Goal: Communication & Community: Answer question/provide support

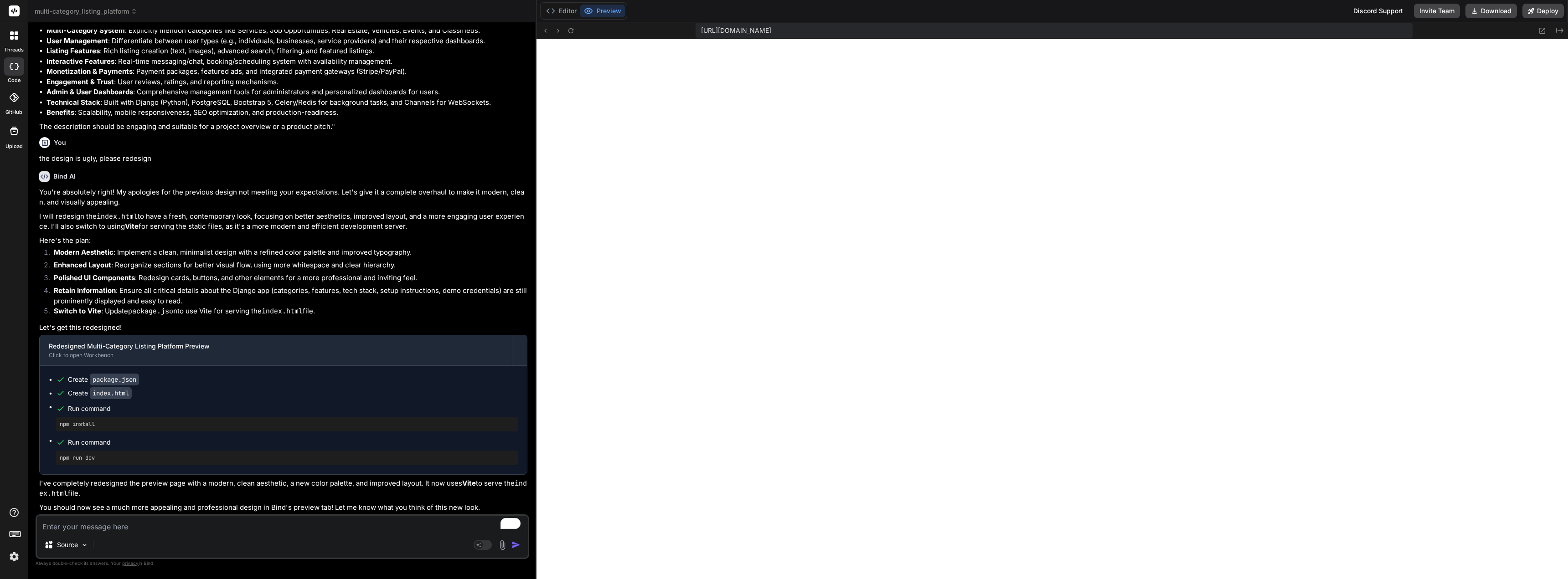
scroll to position [5291, 0]
click at [313, 496] on p "I've completely redesigned the preview page with a modern, clean aesthetic, a n…" at bounding box center [283, 488] width 488 height 21
click at [130, 10] on span "multi-category_listing_platform" at bounding box center [86, 11] width 102 height 9
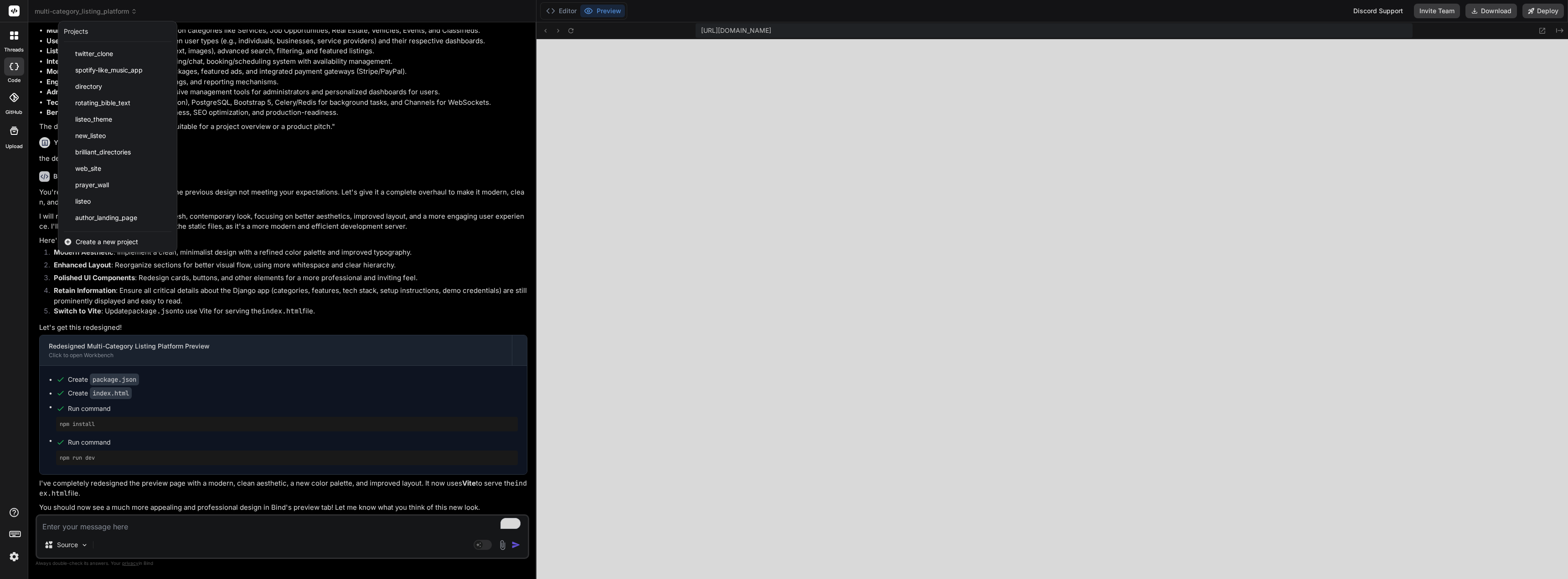
click at [268, 157] on div at bounding box center [784, 290] width 1568 height 579
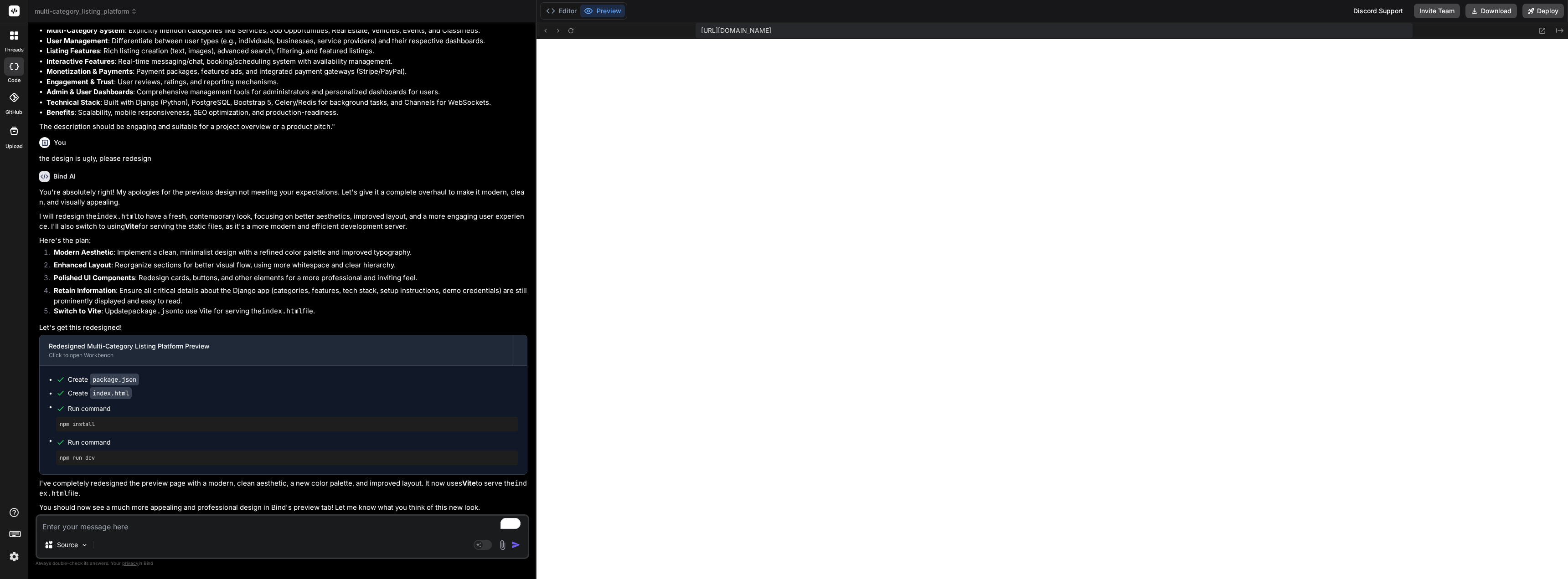
click at [130, 13] on span "multi-category_listing_platform" at bounding box center [86, 11] width 102 height 9
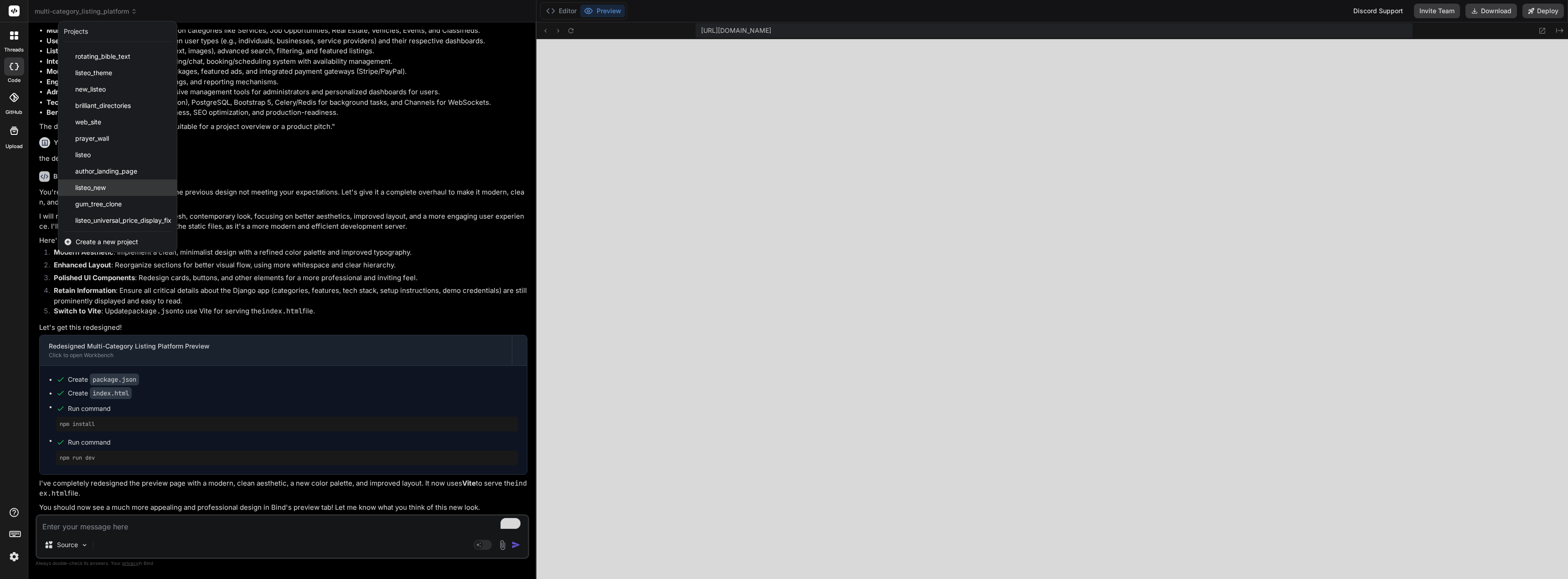
scroll to position [64, 0]
click at [116, 240] on span "Create a new project" at bounding box center [107, 241] width 63 height 9
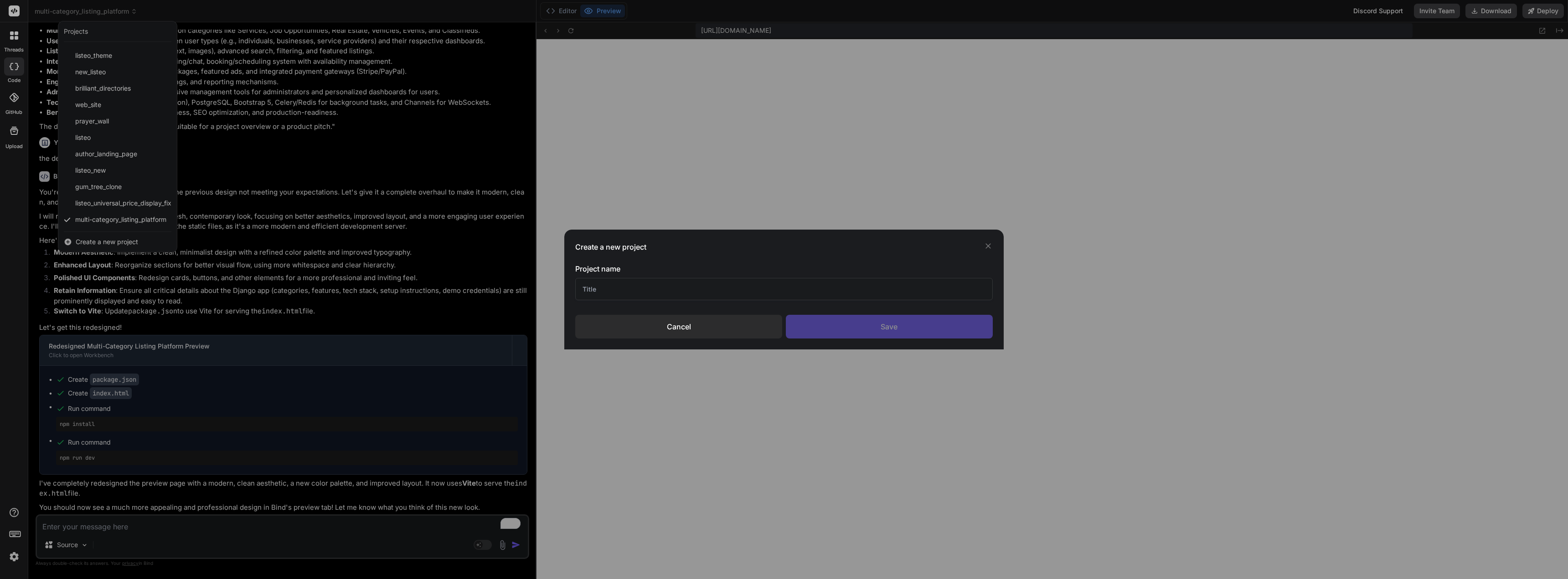
click at [663, 290] on input "text" at bounding box center [783, 289] width 417 height 23
type input "Listeo The 2"
click at [889, 327] on div "Save" at bounding box center [889, 326] width 207 height 24
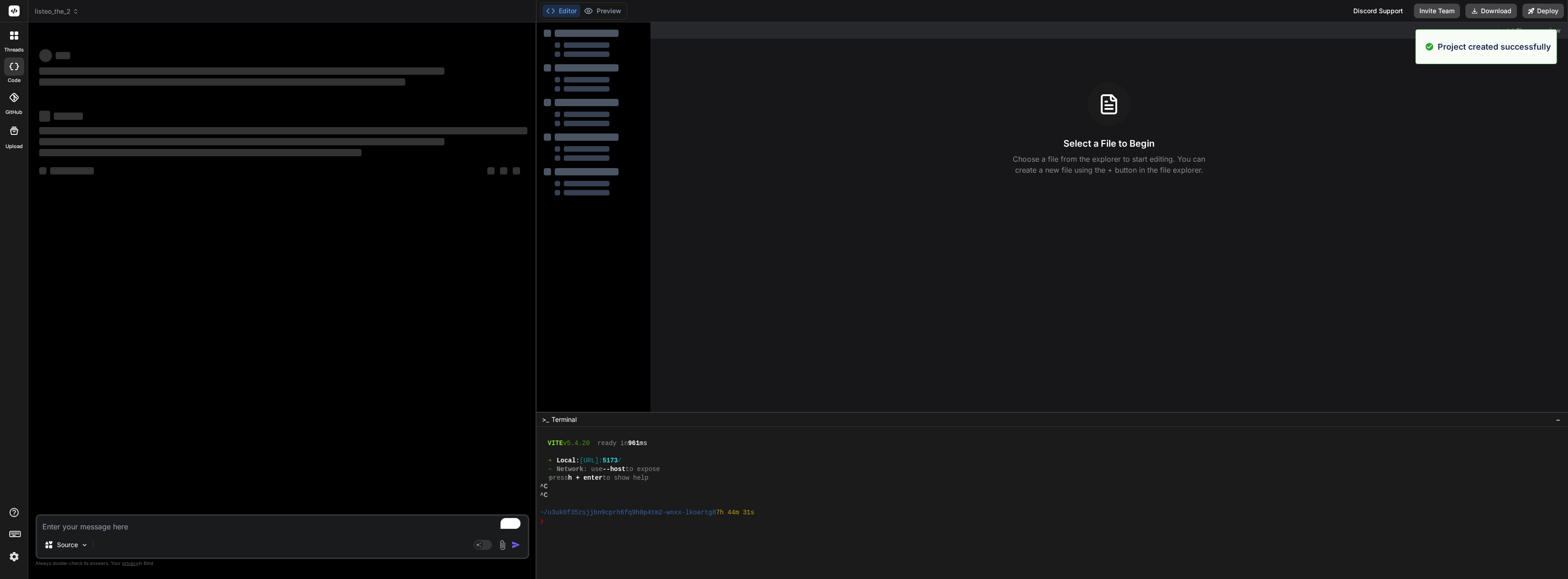
type textarea "x"
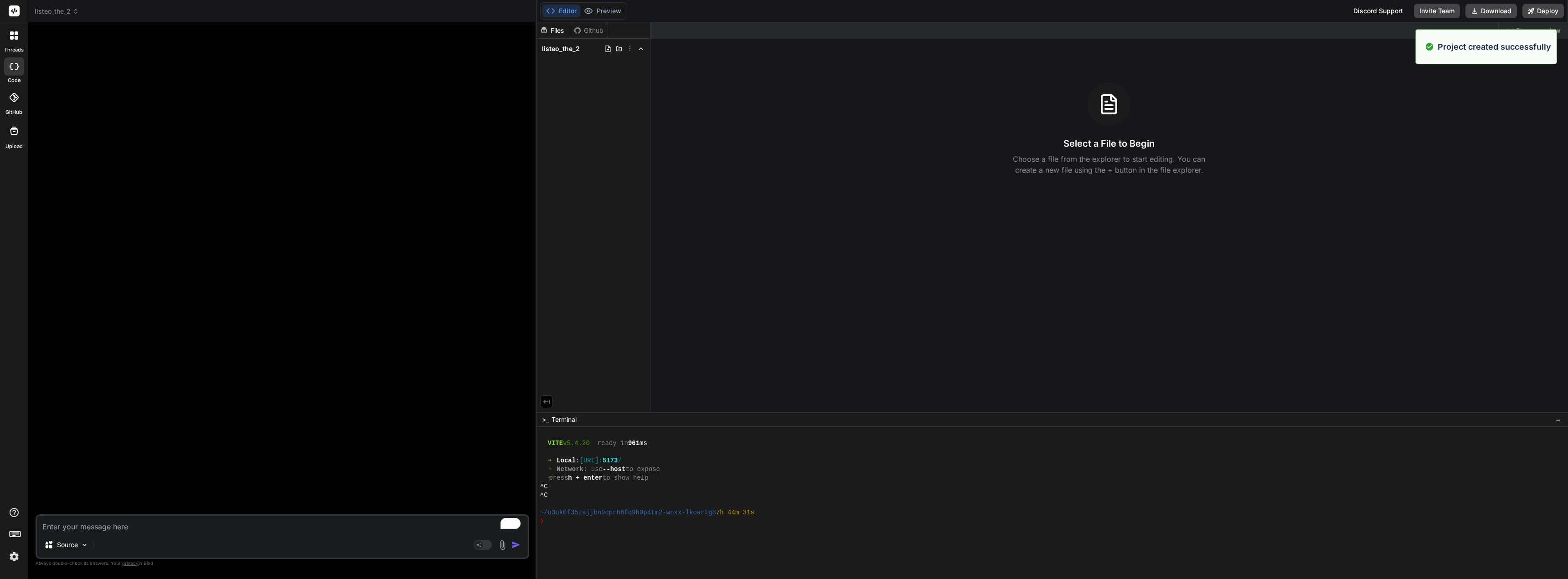
click at [243, 532] on textarea "To enrich screen reader interactions, please activate Accessibility in Grammarl…" at bounding box center [282, 524] width 491 height 16
type textarea "I"
type textarea "x"
type textarea "I"
type textarea "x"
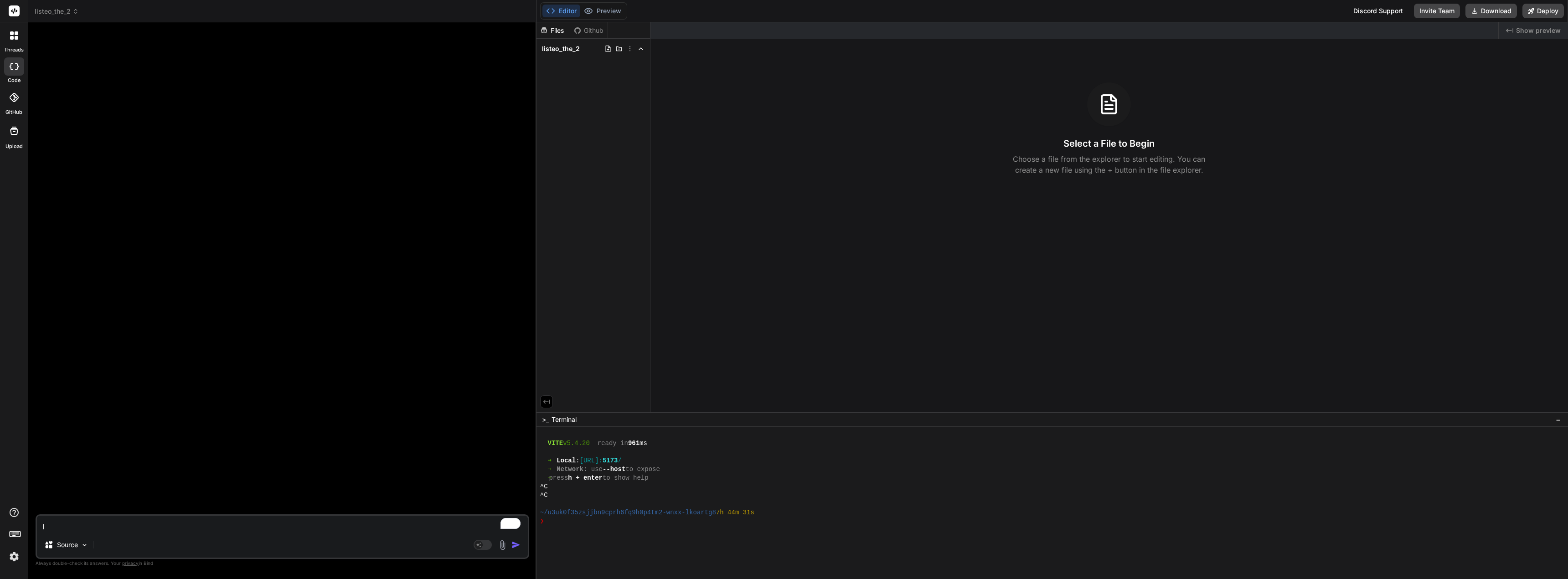
type textarea "I a"
type textarea "x"
type textarea "I am"
type textarea "x"
type textarea "I am"
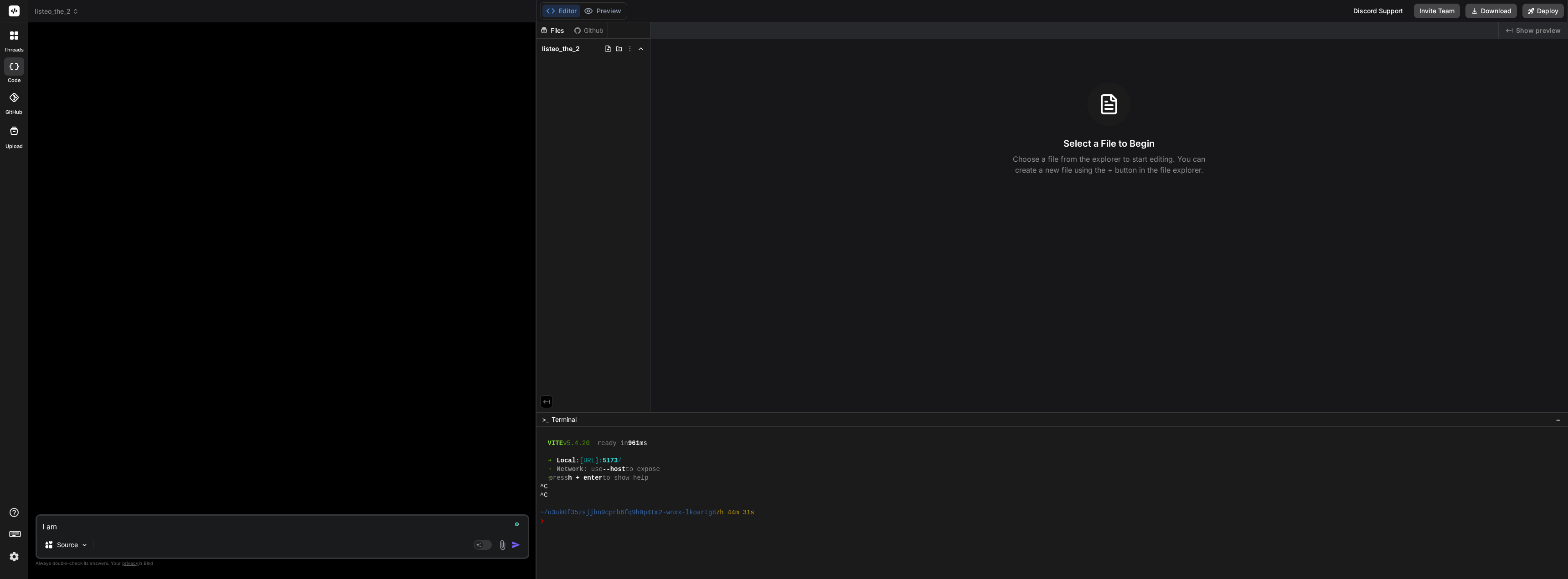
type textarea "x"
type textarea "I am u"
type textarea "x"
type textarea "I am us"
type textarea "x"
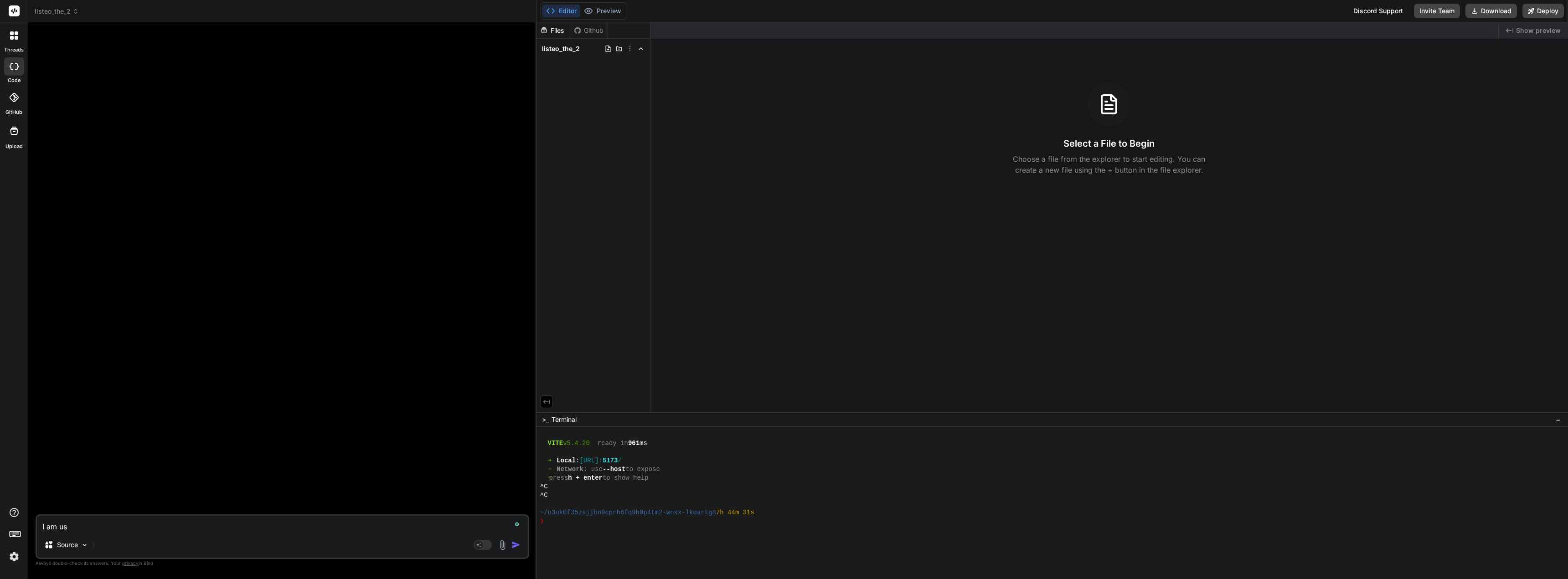
type textarea "I am usi"
type textarea "x"
type textarea "I am usin"
type textarea "x"
type textarea "I am using"
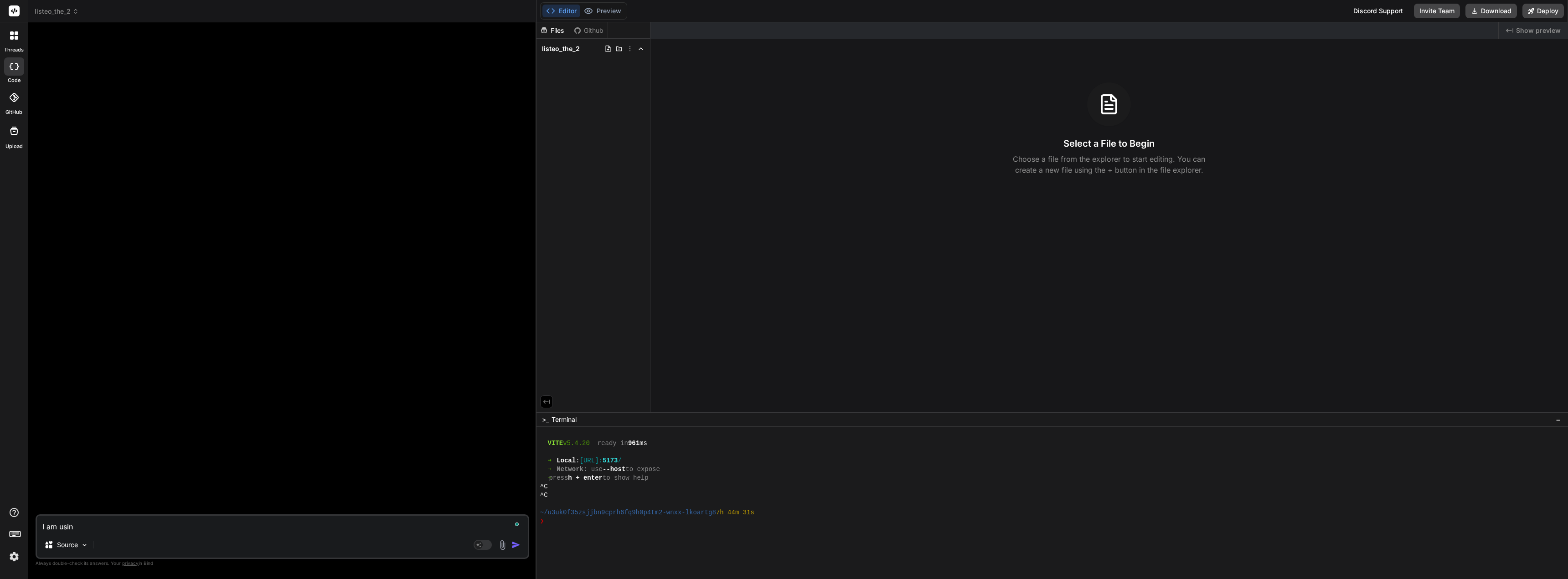
type textarea "x"
type textarea "I am using"
type textarea "x"
type textarea "I am using t"
type textarea "x"
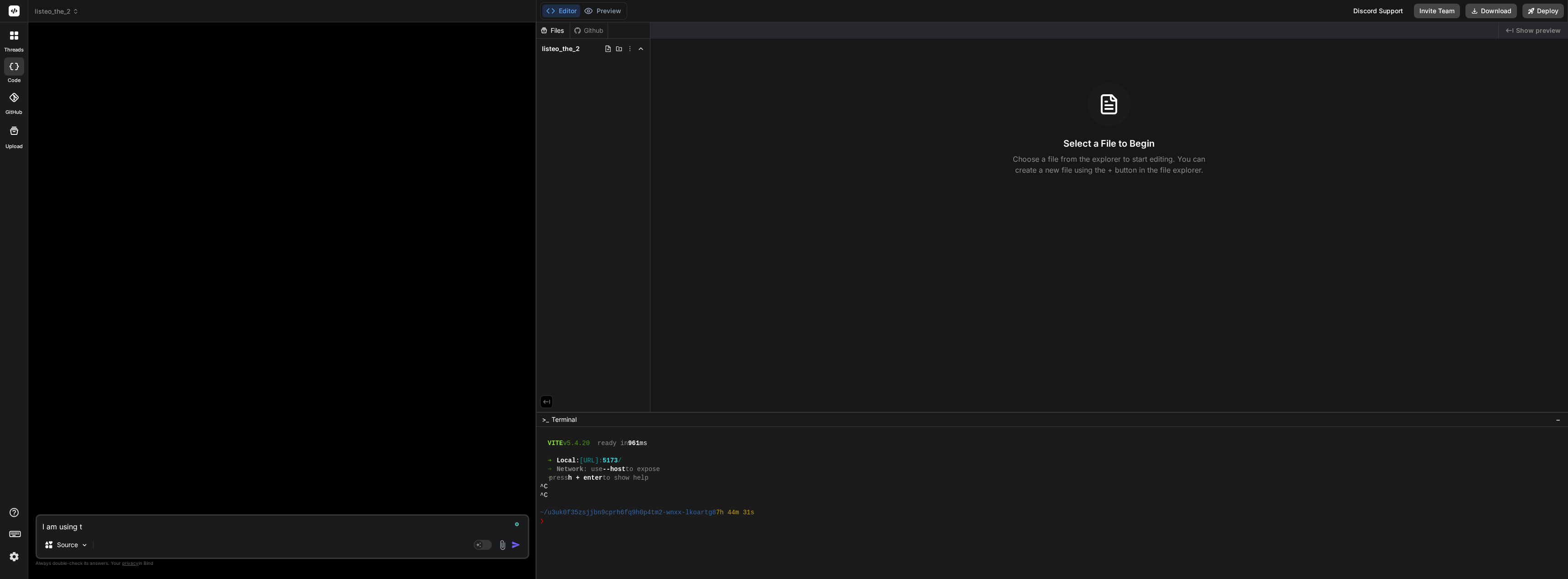
type textarea "I am using th"
type textarea "x"
type textarea "I am using the"
type textarea "x"
type textarea "I am using the"
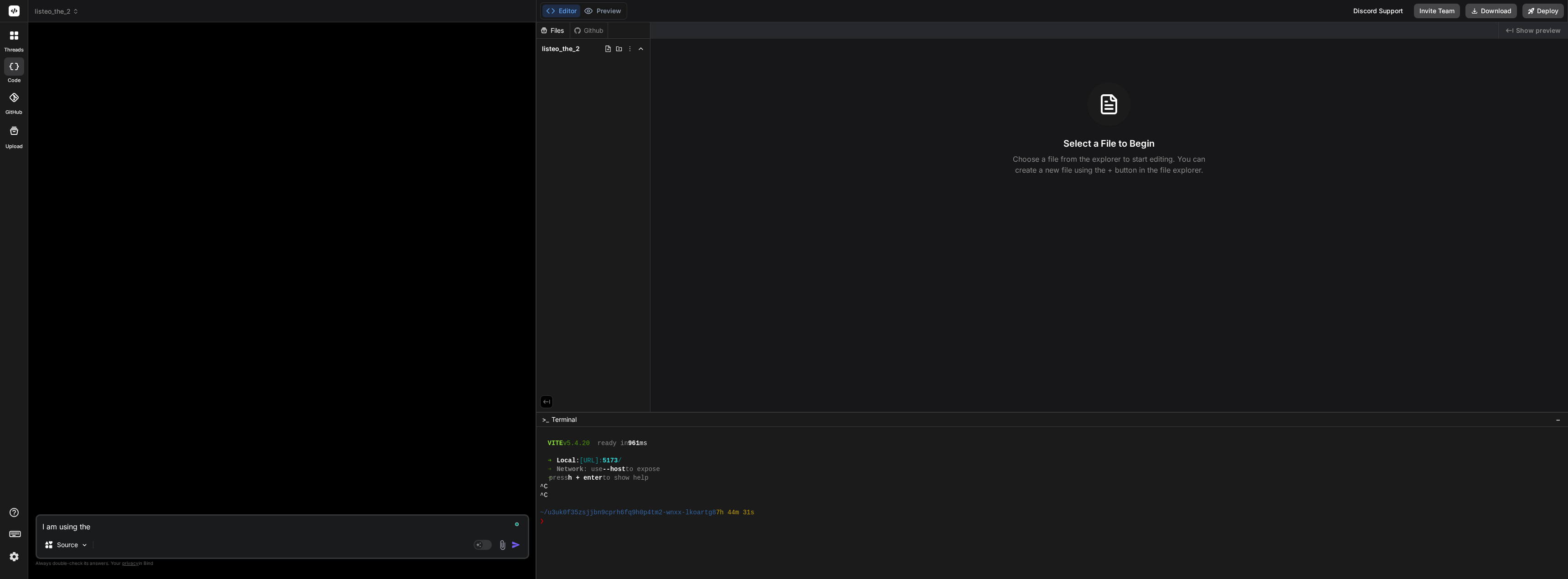
type textarea "x"
type textarea "I am using the l"
type textarea "x"
type textarea "I am using the li"
type textarea "x"
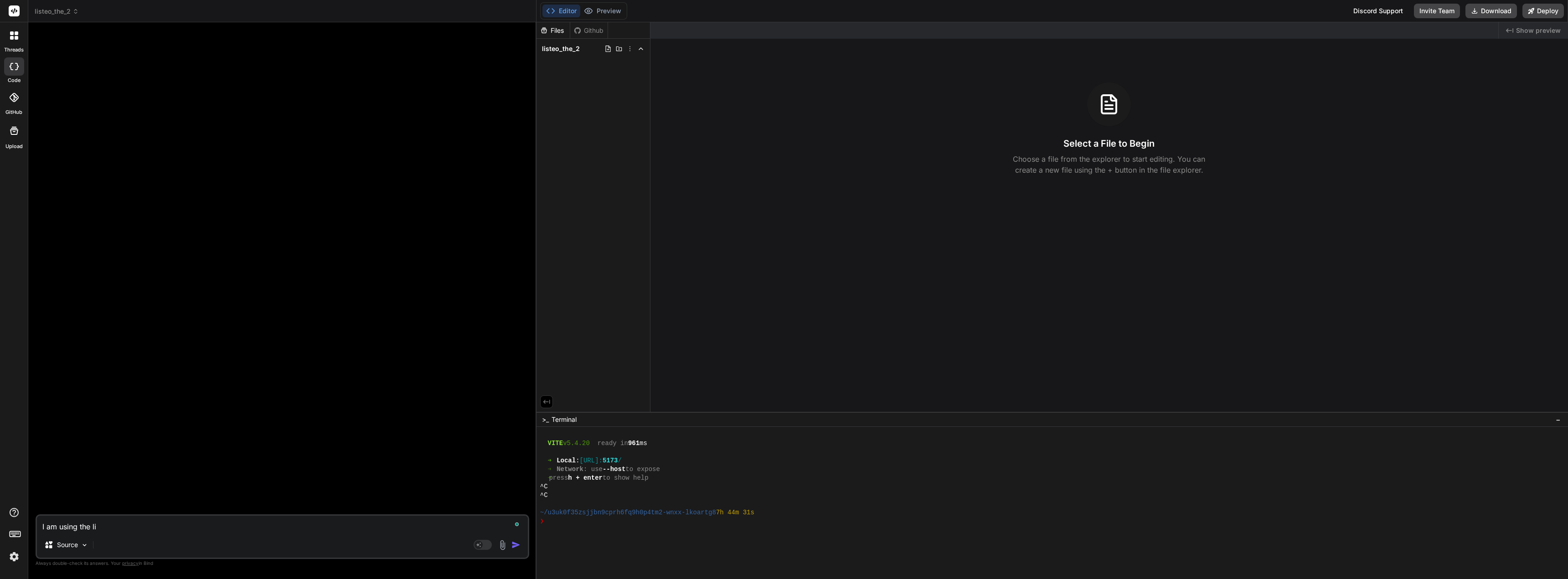
type textarea "I am using the lis"
type textarea "x"
type textarea "I am using the list"
type textarea "x"
type textarea "I am using the liste"
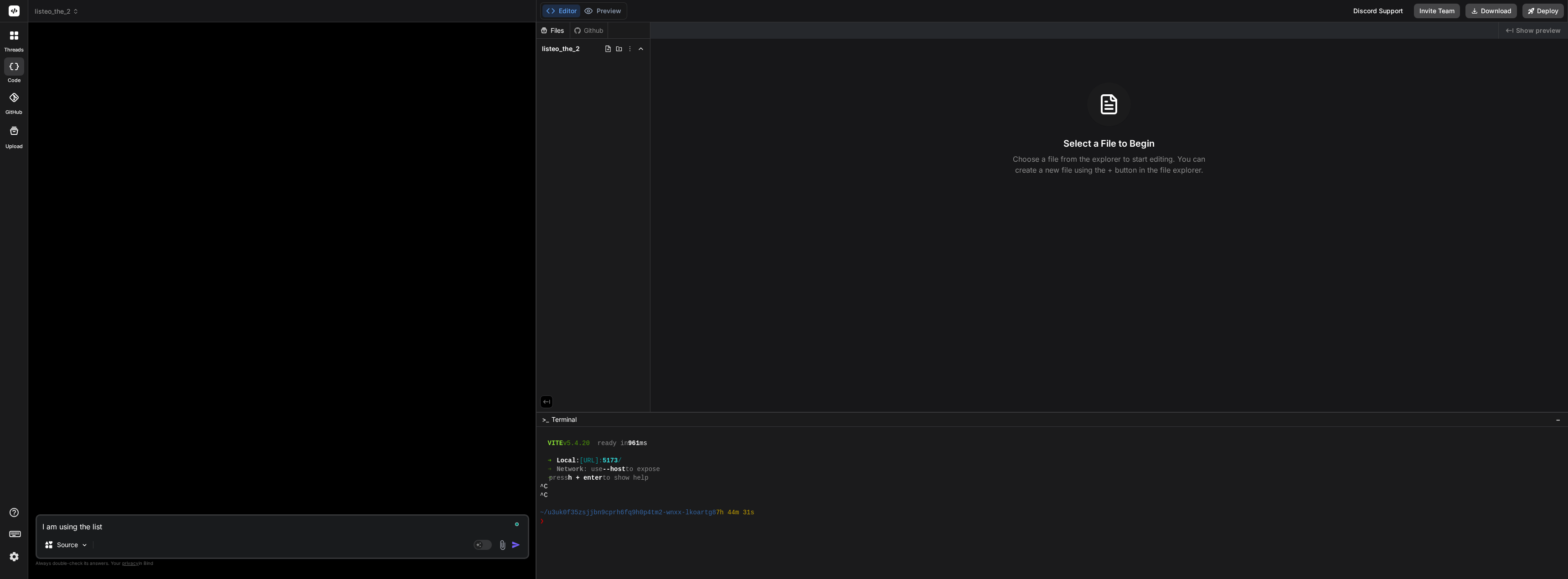
type textarea "x"
type textarea "I am using the listeo"
type textarea "x"
type textarea "I am using the listeo"
type textarea "x"
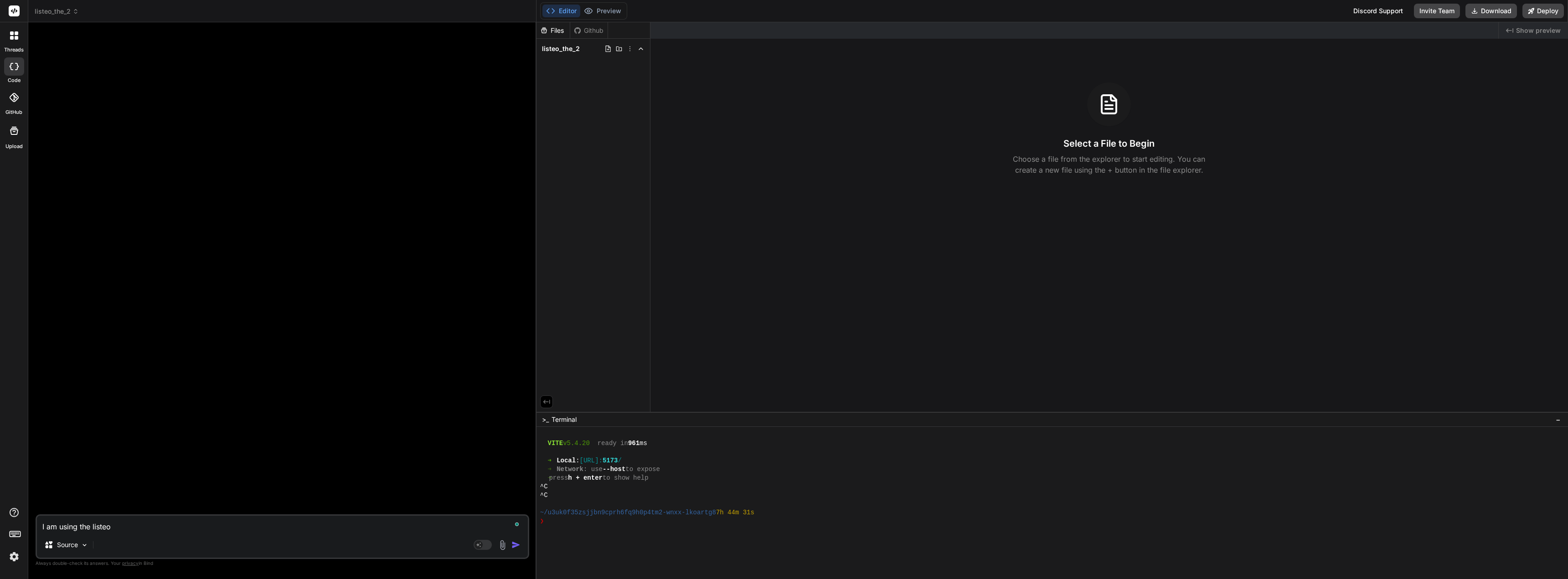
type textarea "I am using the listeo d"
type textarea "x"
type textarea "I am using the listeo di"
type textarea "x"
type textarea "I am using the listeo dir"
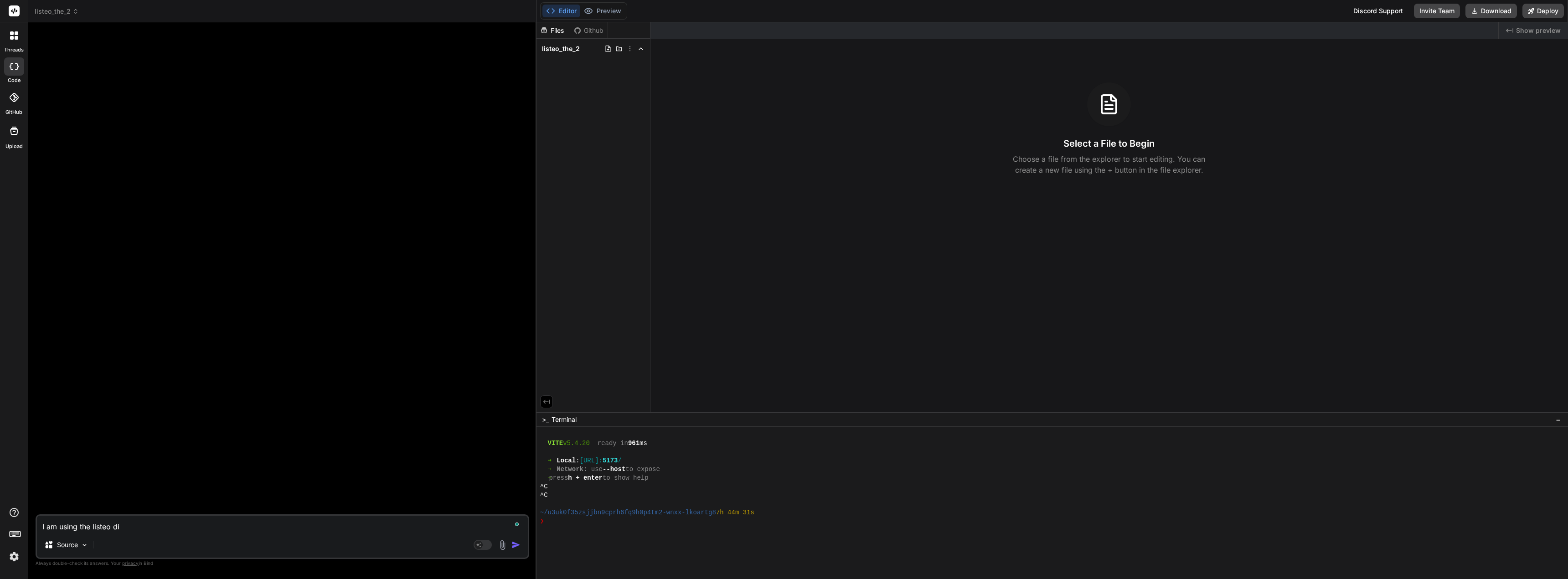
type textarea "x"
type textarea "I am using the listeo dire"
type textarea "x"
type textarea "I am using the listeo direc"
type textarea "x"
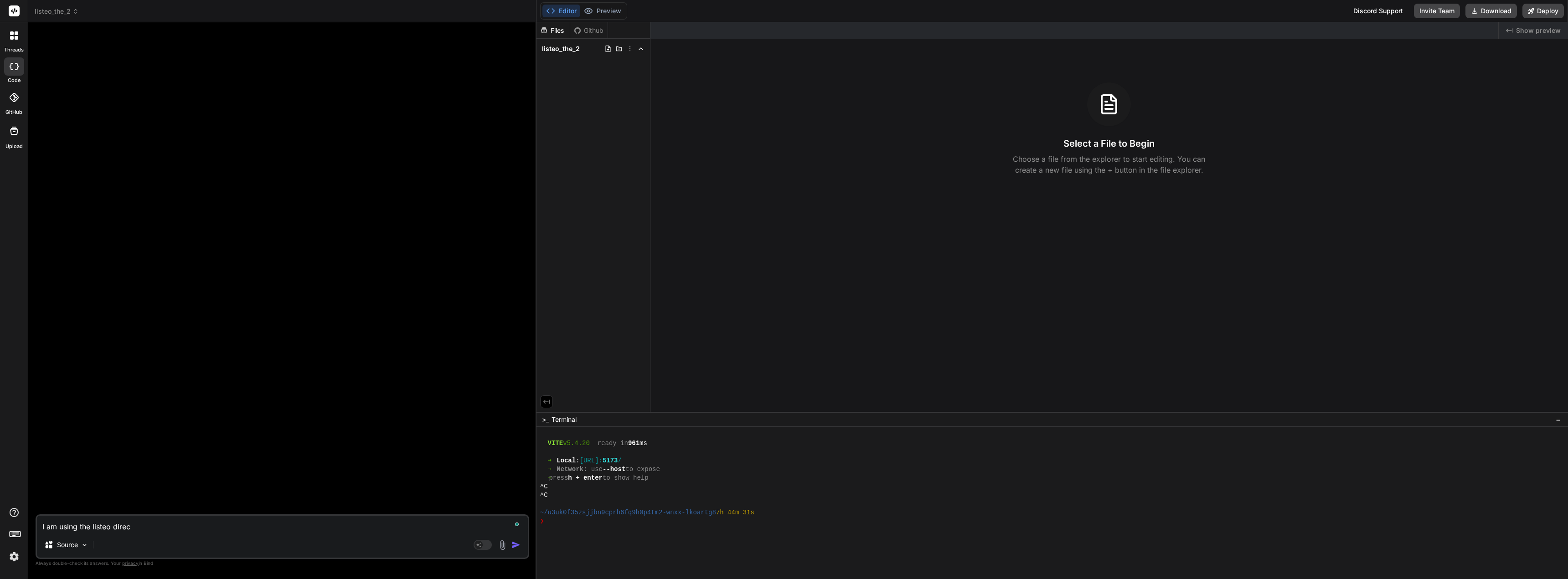
type textarea "I am using the listeo direct"
type textarea "x"
type textarea "I am using the listeo directo"
type textarea "x"
type textarea "I am using the listeo director"
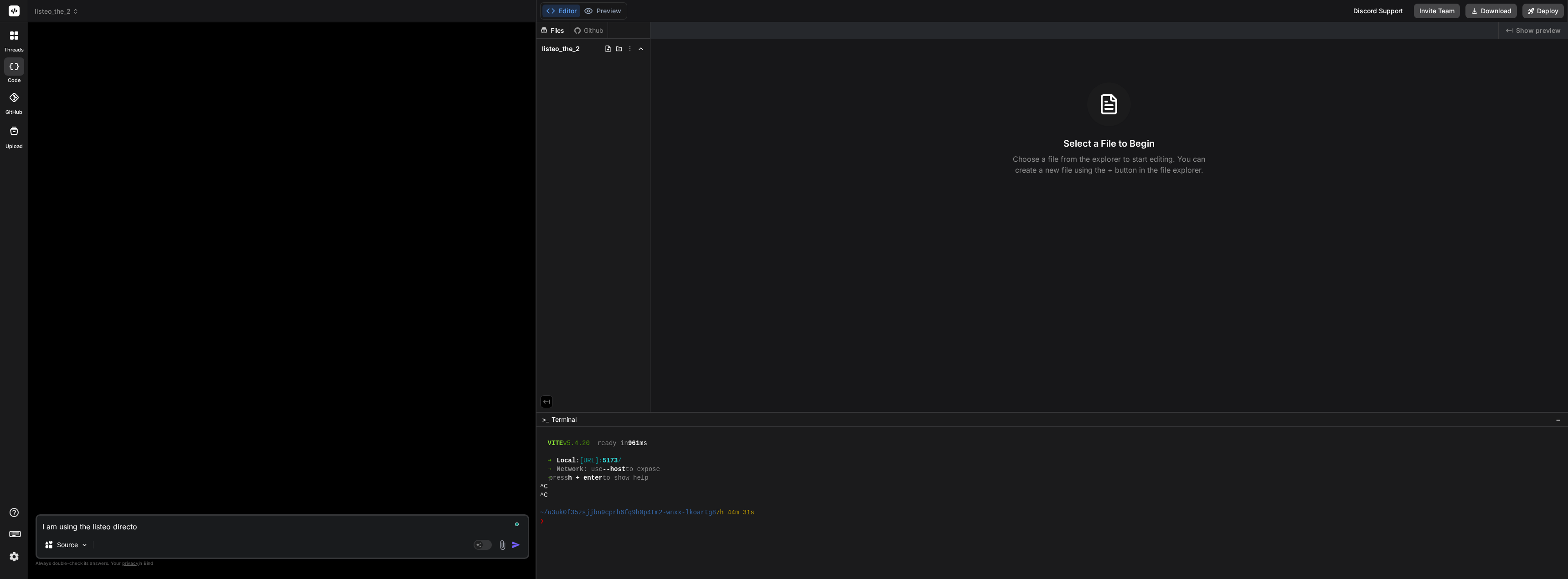
type textarea "x"
type textarea "I am using the listeo directory"
type textarea "x"
type textarea "I am using the listeo directory"
type textarea "x"
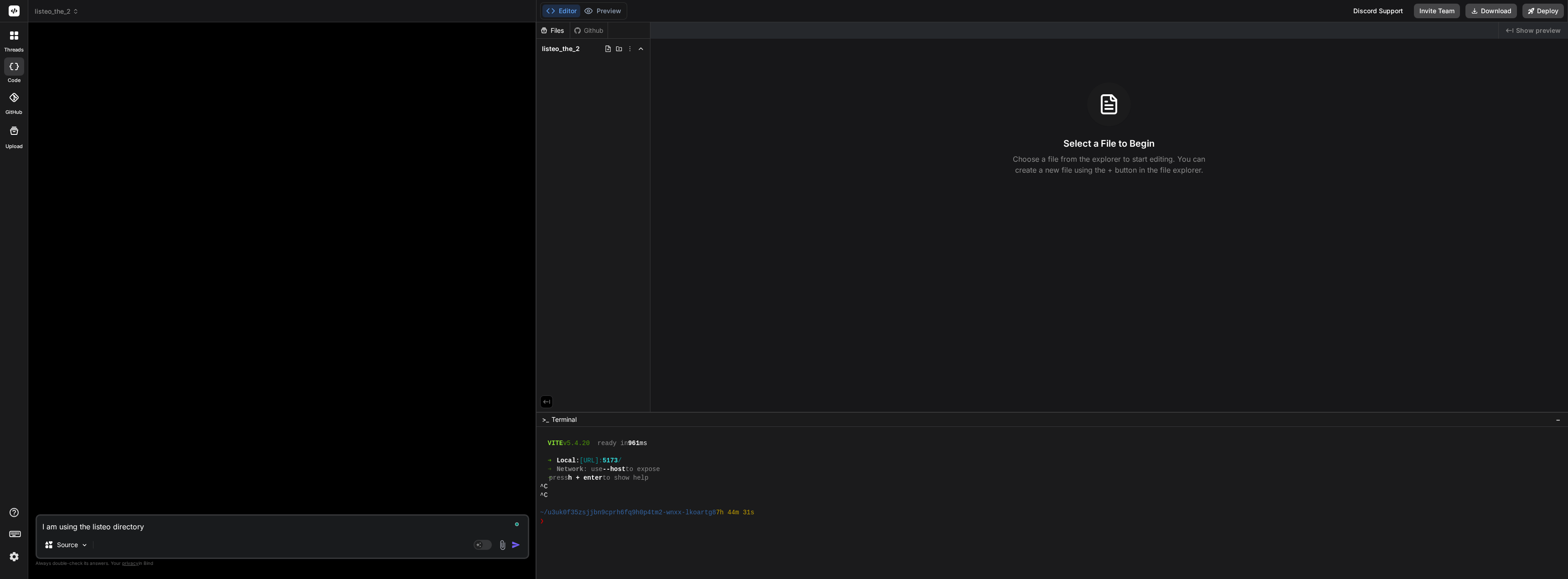
type textarea "I am using the listeo directory w"
type textarea "x"
type textarea "I am using the listeo directory wo"
type textarea "x"
type textarea "I am using the listeo directory wor"
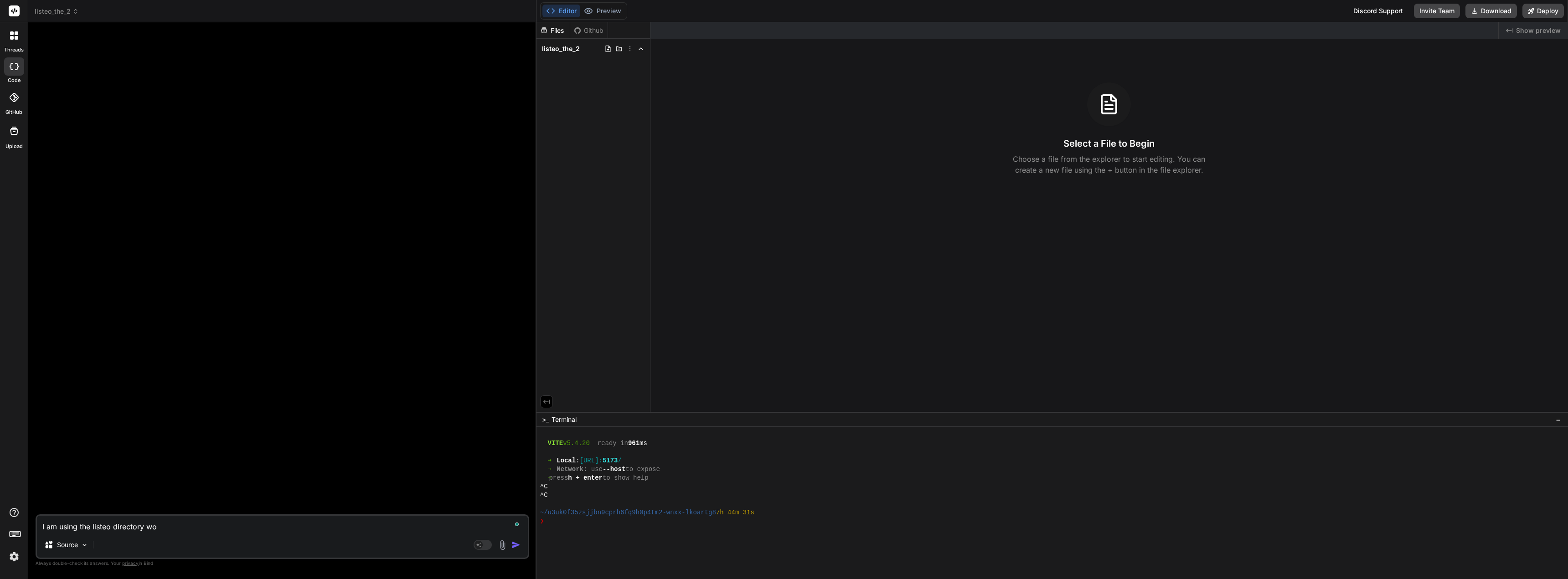
type textarea "x"
type textarea "I am using the listeo directory word"
type textarea "x"
type textarea "I am using the listeo directory wordp"
type textarea "x"
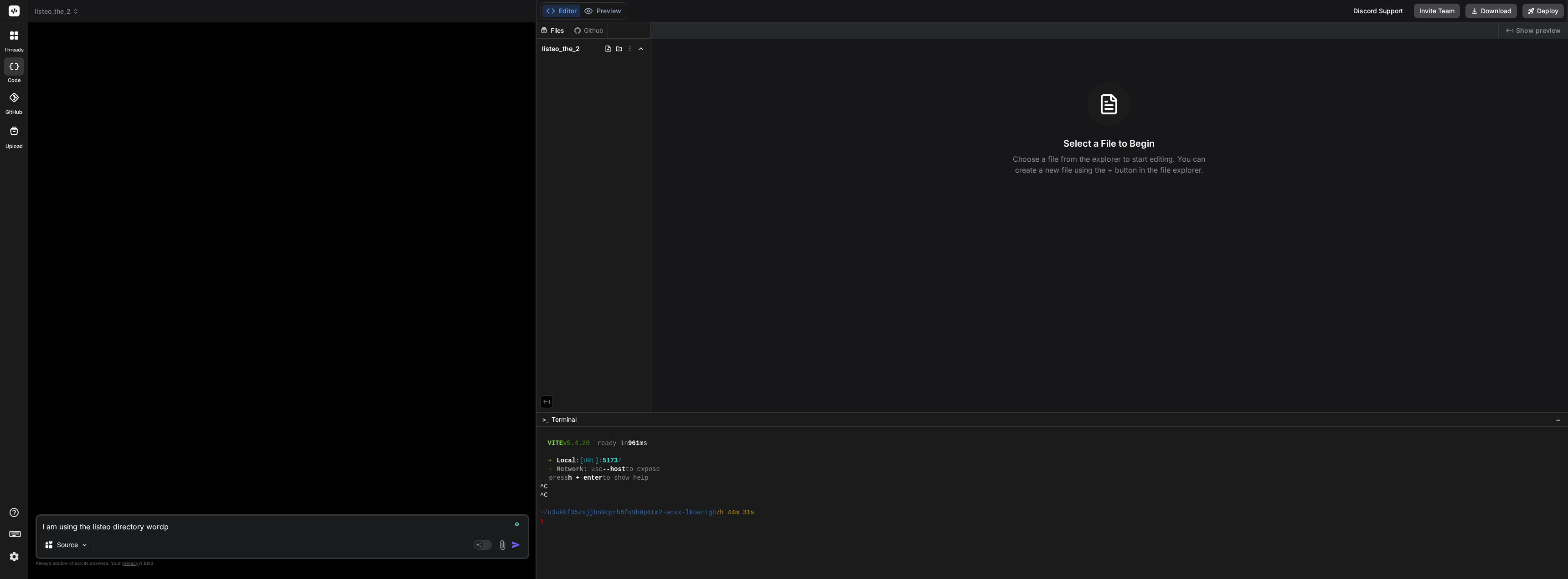
type textarea "I am using the listeo directory wordpr"
type textarea "x"
type textarea "I am using the listeo directory wordpre"
type textarea "x"
type textarea "I am using the listeo directory wordpres"
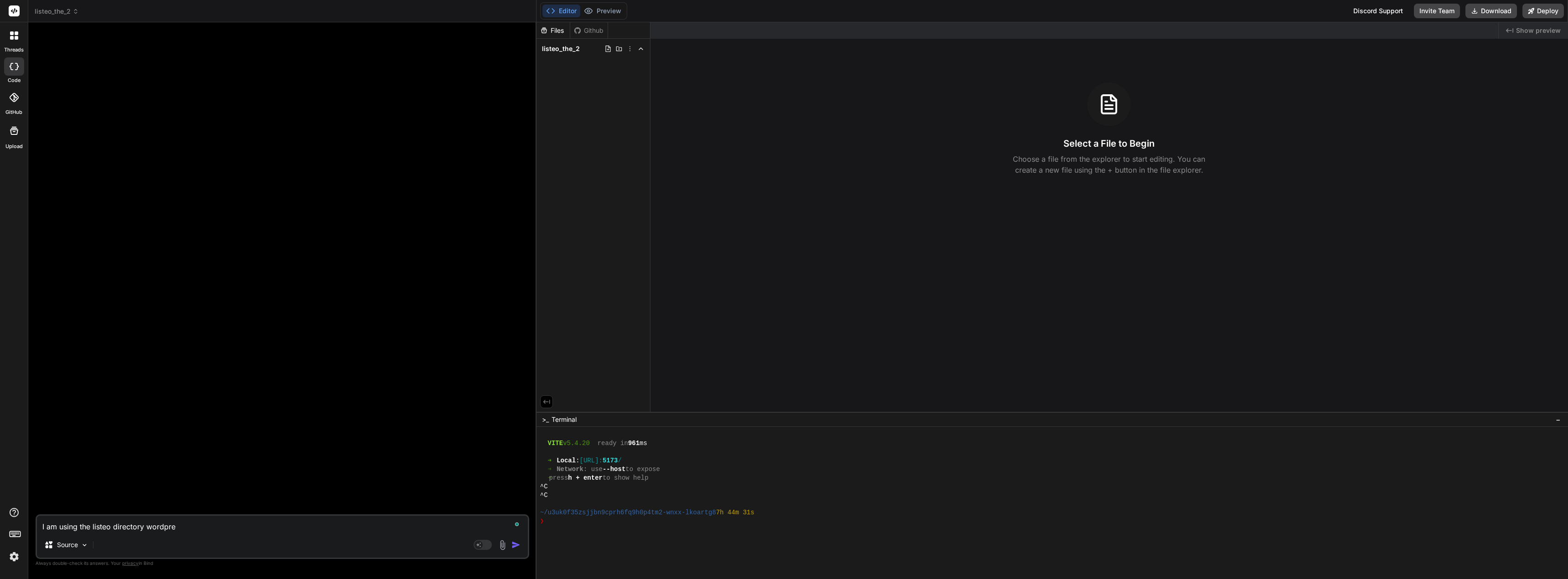
type textarea "x"
type textarea "I am using the listeo directory wordpress"
type textarea "x"
type textarea "I am using the listeo directory wordpress"
type textarea "x"
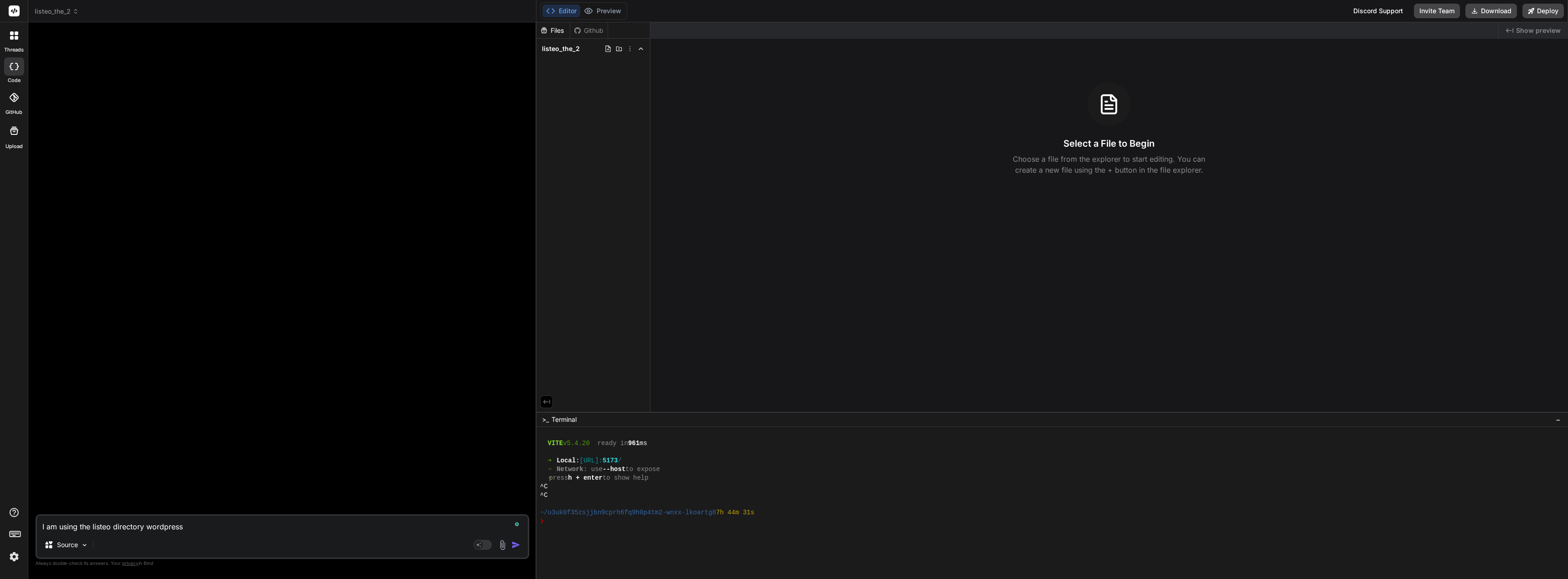
type textarea "I am using the listeo directory wordpress t"
type textarea "x"
type textarea "I am using the listeo directory wordpress th"
type textarea "x"
type textarea "I am using the listeo directory wordpress the"
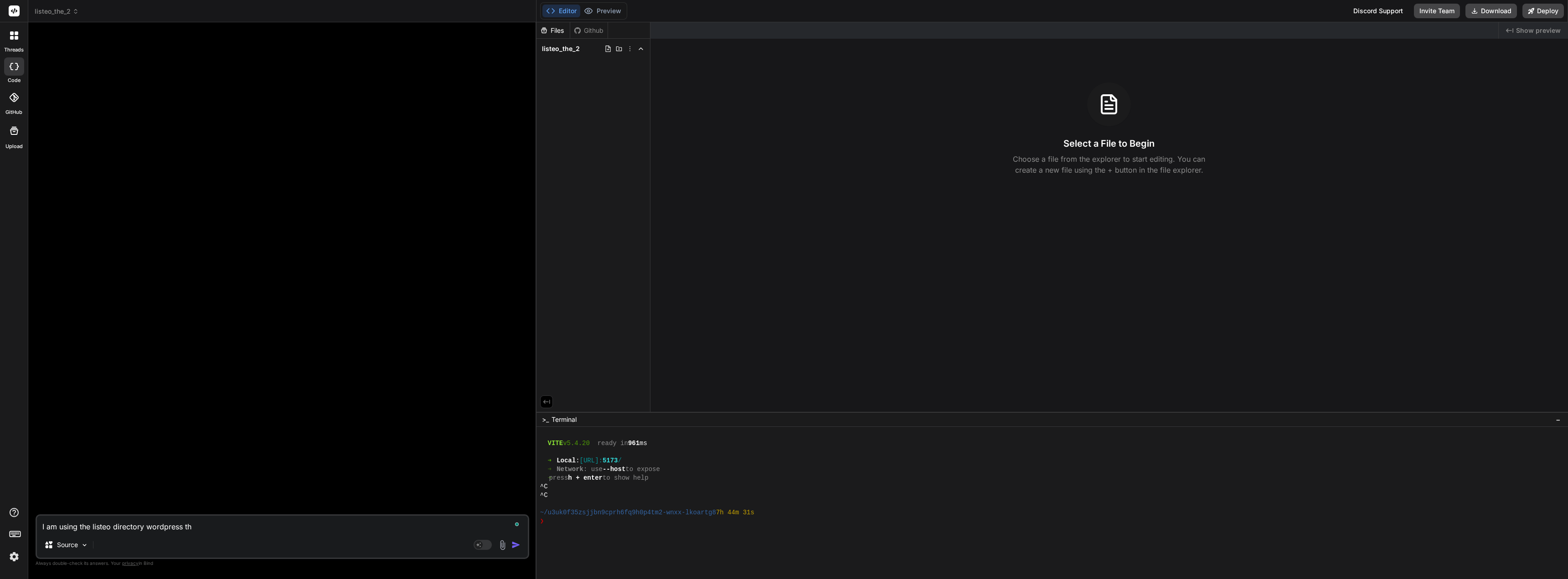
type textarea "x"
type textarea "I am using the listeo directory wordpress them"
type textarea "x"
type textarea "I am using the listeo directory wordpress theme"
type textarea "x"
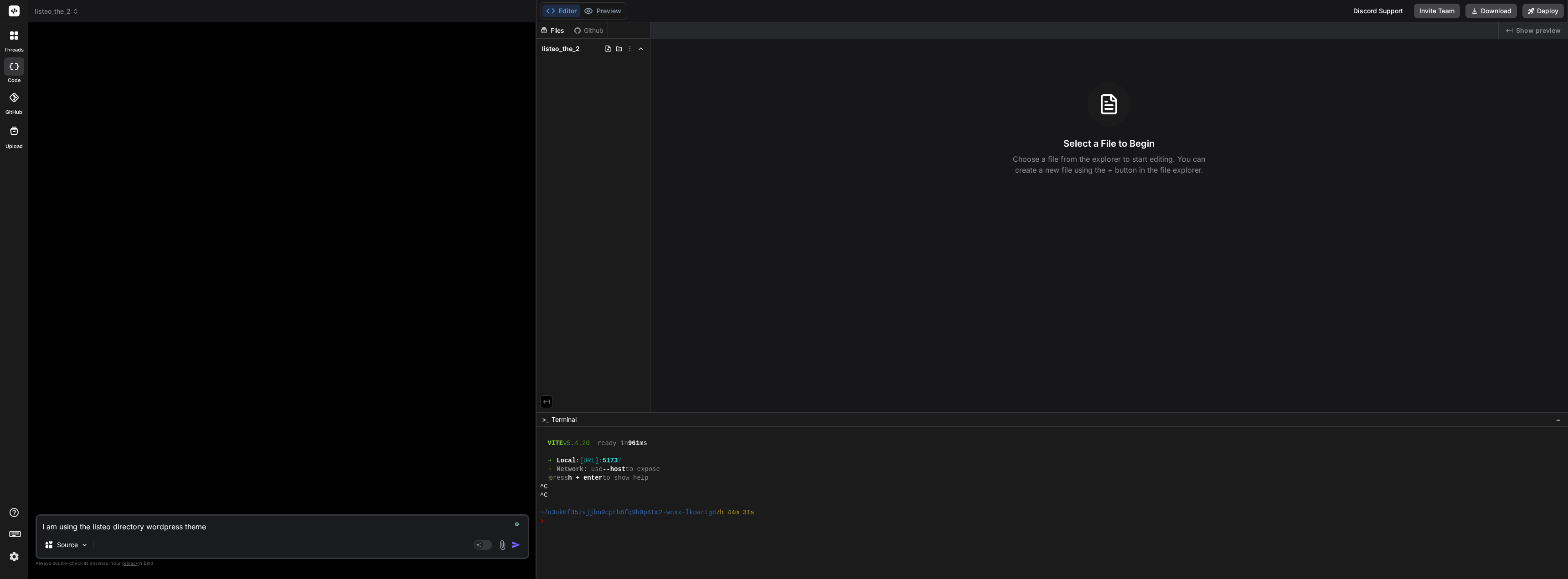
type textarea "I am using the listeo directory wordpress theme"
type textarea "x"
type textarea "I am using the listeo directory wordpress theme v"
type textarea "x"
type textarea "I am using the listeo directory wordpress theme ve"
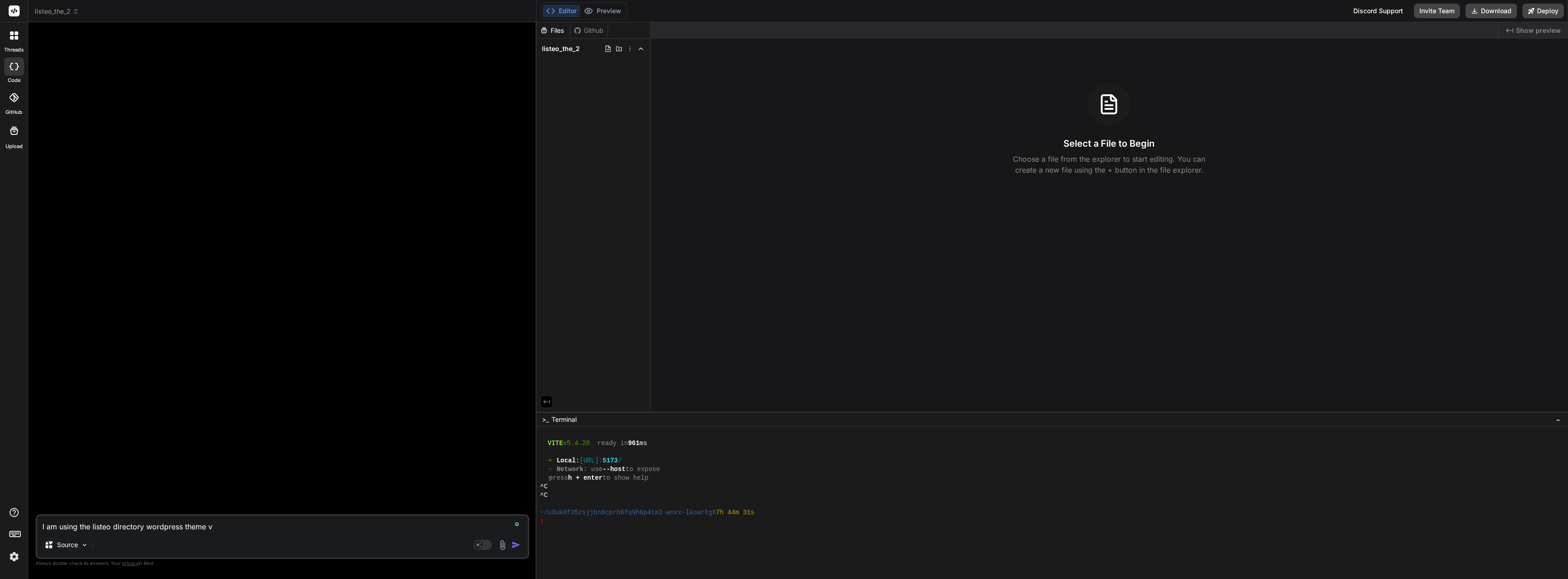
type textarea "x"
type textarea "I am using the listeo directory wordpress theme ver"
type textarea "x"
type textarea "I am using the listeo directory wordpress theme vers"
type textarea "x"
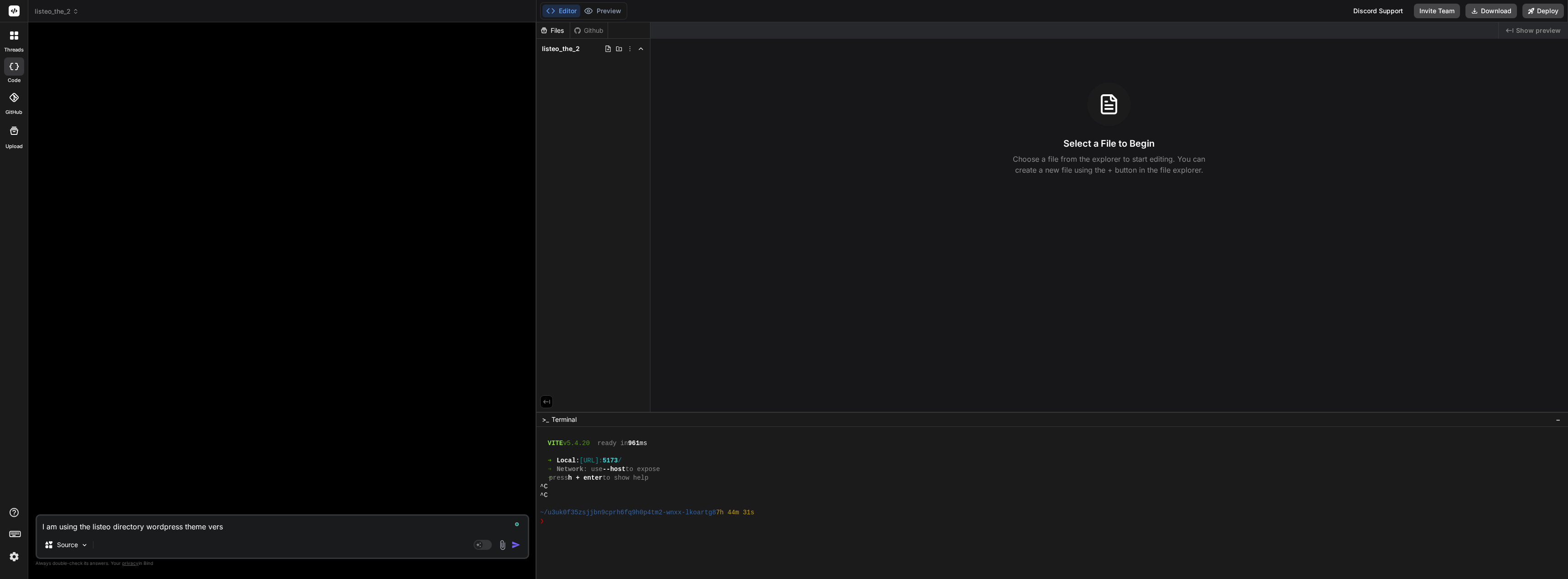
type textarea "I am using the listeo directory wordpress theme versi"
type textarea "x"
type textarea "I am using the listeo directory wordpress theme versio"
type textarea "x"
type textarea "I am using the listeo directory wordpress theme version"
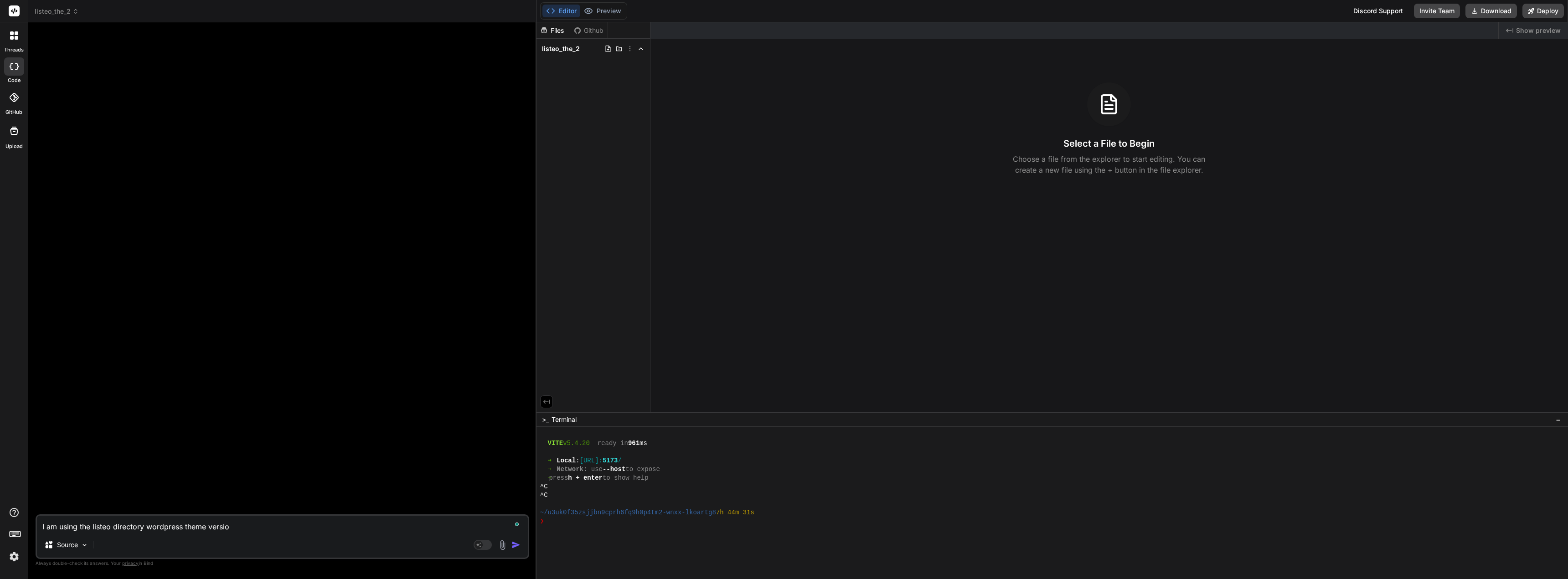
type textarea "x"
type textarea "I am using the listeo directory wordpress theme version"
type textarea "x"
type textarea "I am using the listeo directory wordpress theme version 2"
type textarea "x"
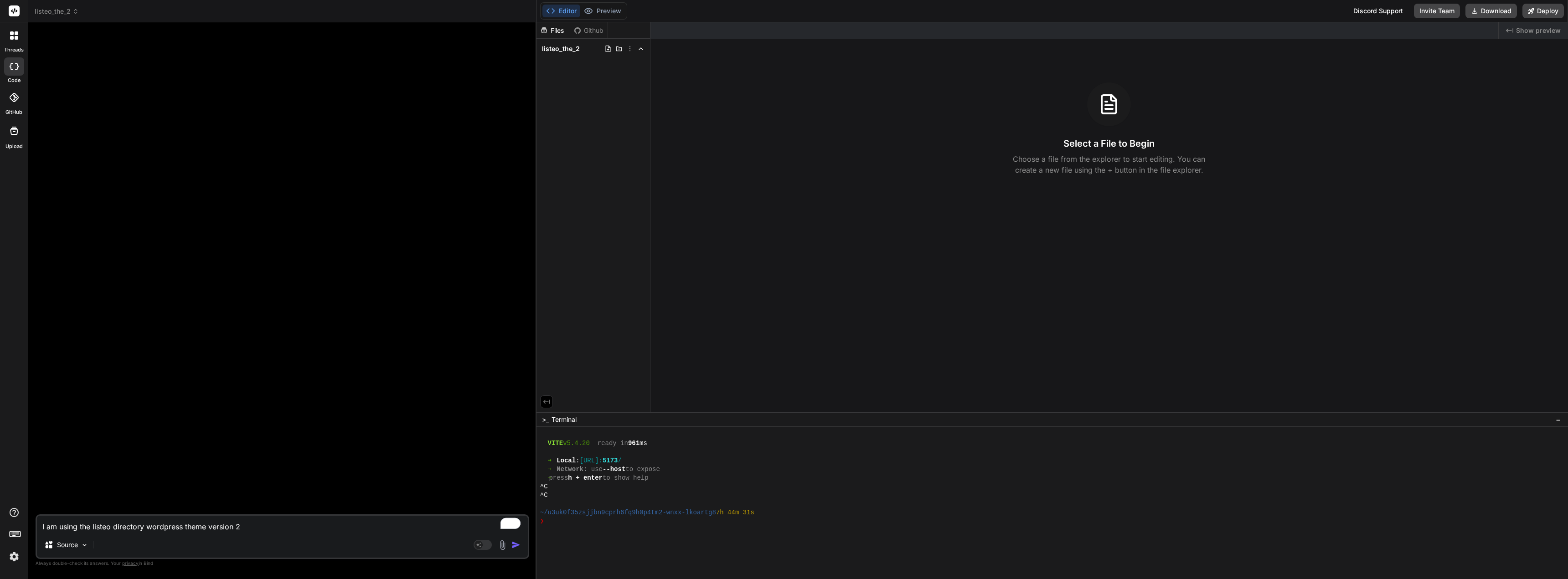
type textarea "I am using the listeo directory wordpress theme version 2."
type textarea "x"
type textarea "I am using the listeo directory wordpress theme version 2."
type textarea "x"
type textarea "I am using the listeo directory wordpress theme version 2. h"
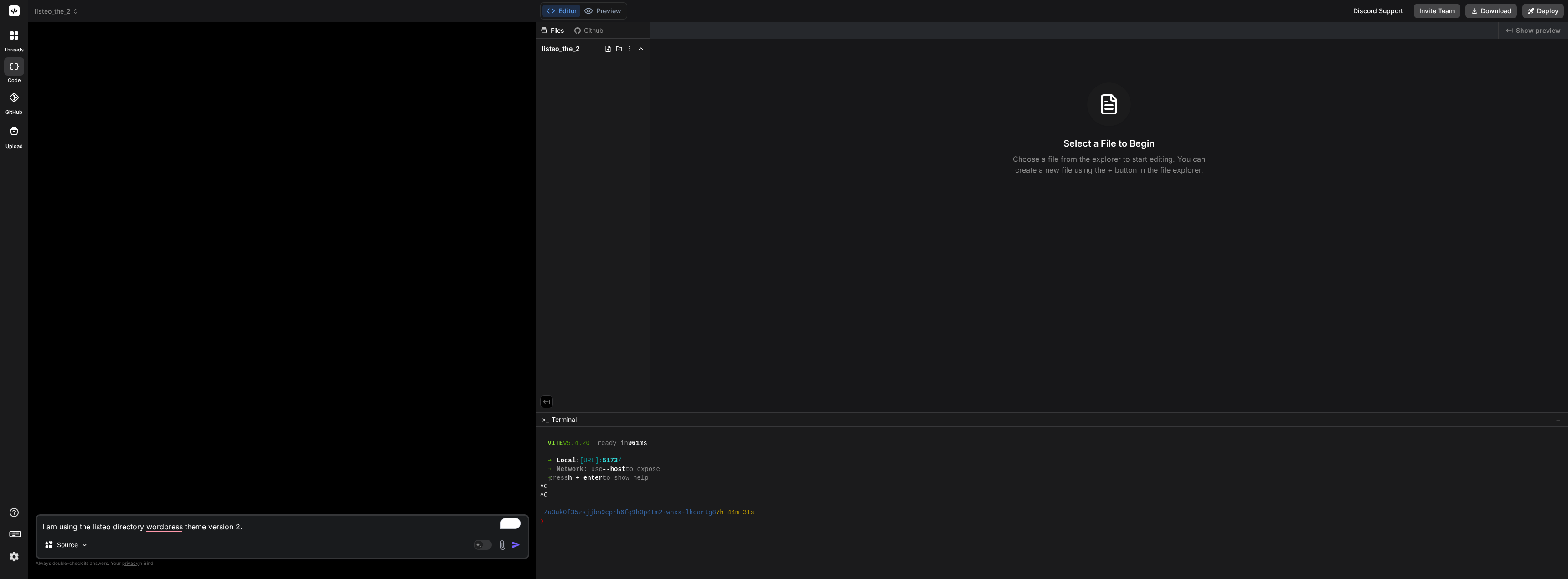
type textarea "x"
type textarea "I am using the listeo directory wordpress theme version 2. ho"
type textarea "x"
type textarea "I am using the listeo directory wordpress theme version 2. how"
type textarea "x"
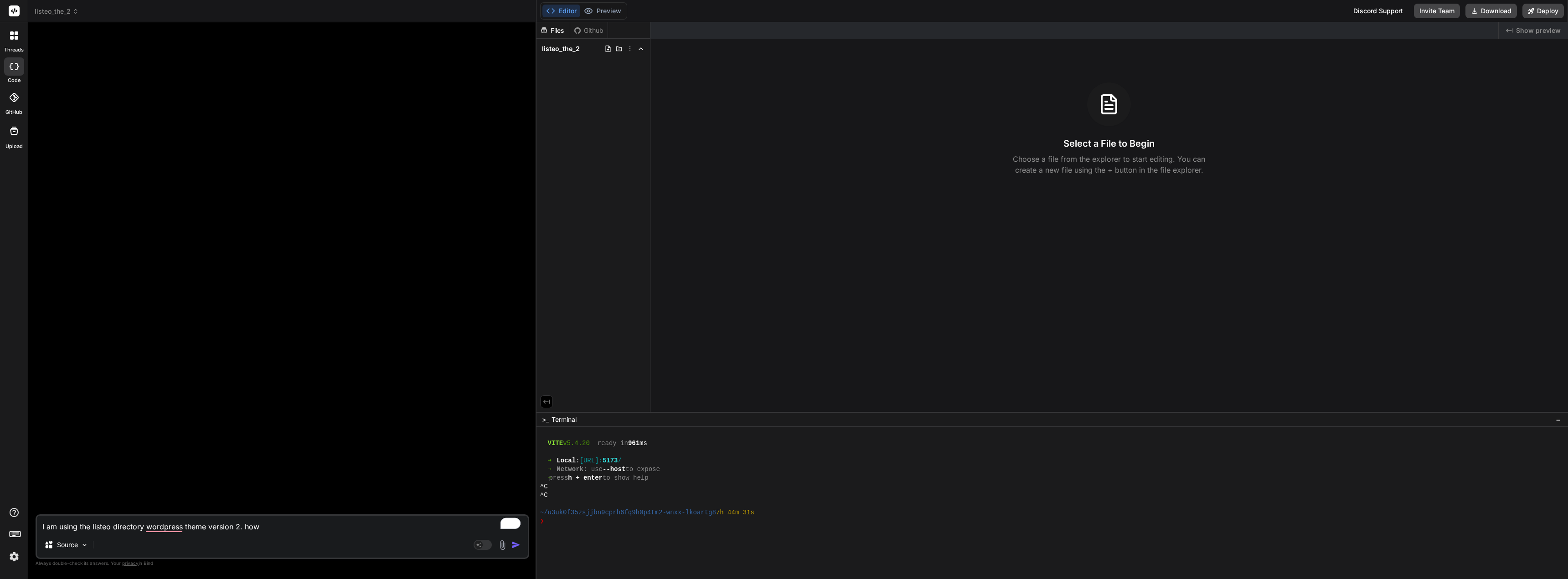
type textarea "I am using the listeo directory wordpress theme version 2. [PERSON_NAME]"
type textarea "x"
type textarea "I am using the listeo directory wordpress theme version 2. howev"
type textarea "x"
type textarea "I am using the listeo directory wordpress theme version 2. [GEOGRAPHIC_DATA]"
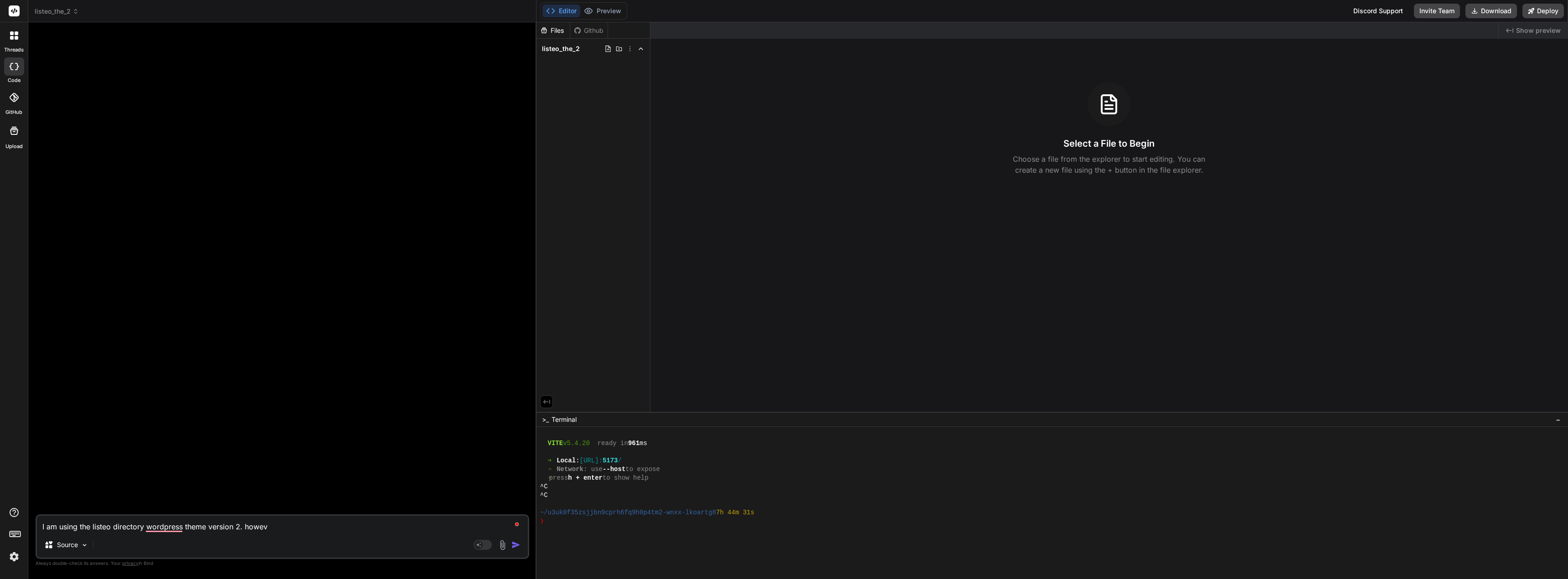
type textarea "x"
type textarea "I am using the listeo directory wordpress theme version 2. however"
type textarea "x"
type textarea "I am using the listeo directory wordpress theme version 2. however,"
type textarea "x"
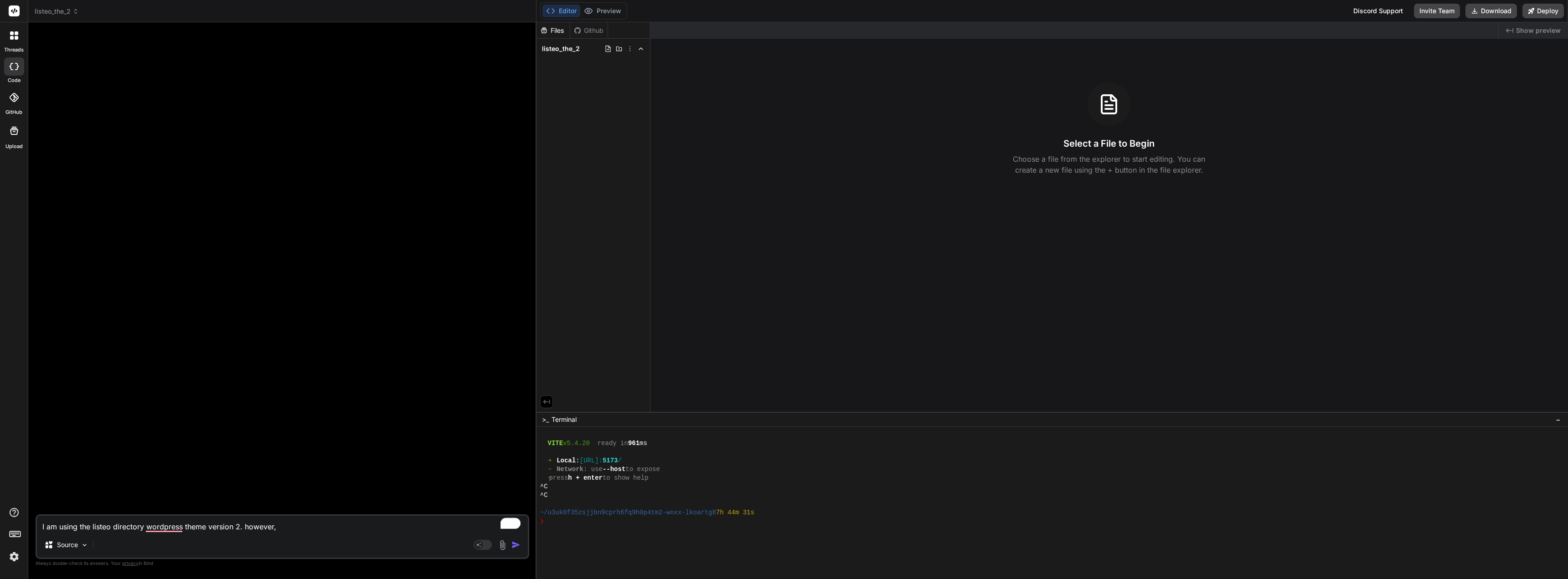
type textarea "I am using the listeo directory wordpress theme version 2. however,"
type textarea "x"
type textarea "I am using the listeo directory wordpress theme version 2. however, w"
type textarea "x"
type textarea "I am using the listeo directory wordpress theme version 2. however, wh"
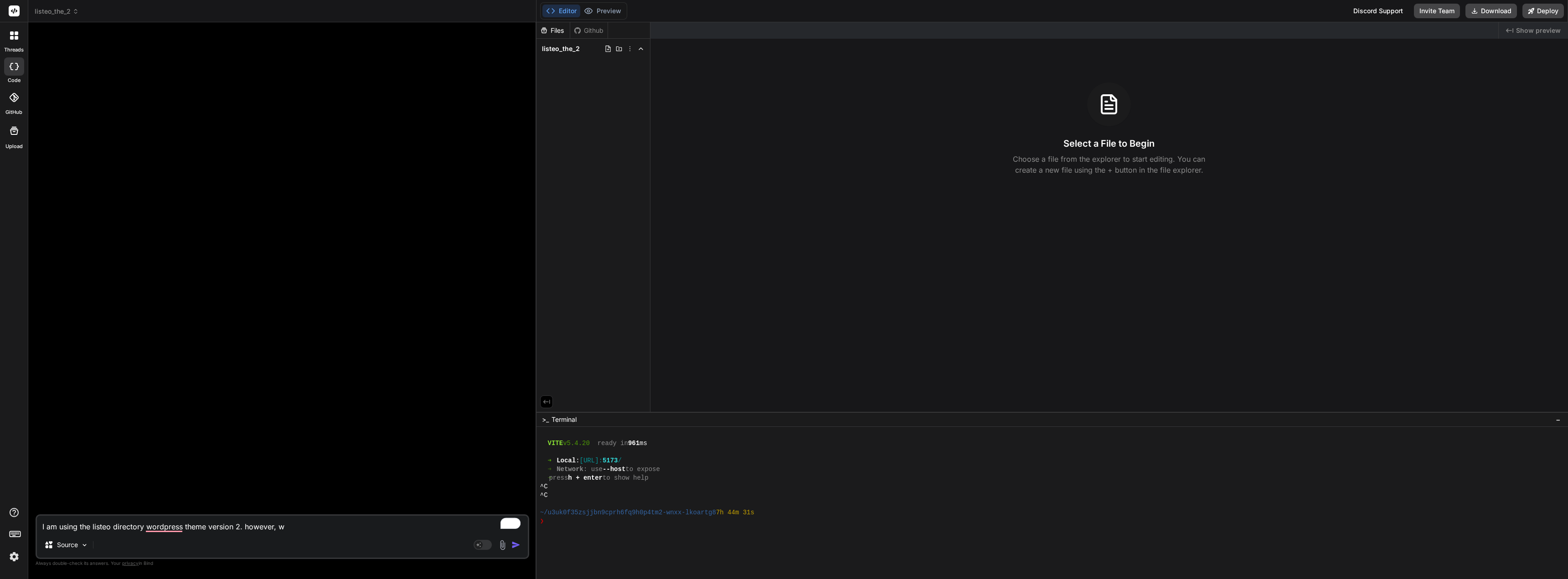
type textarea "x"
type textarea "I am using the listeo directory wordpress theme version 2. however, whe"
type textarea "x"
type textarea "I am using the listeo directory wordpress theme version 2. however, when"
type textarea "x"
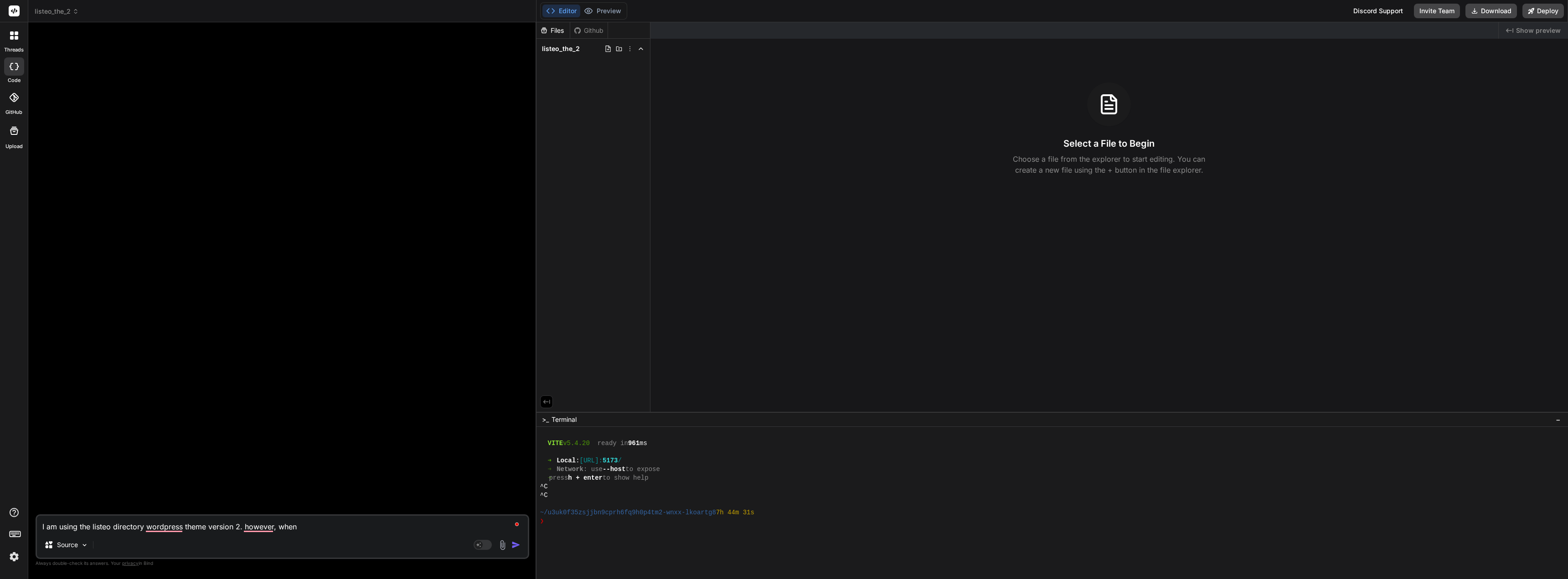
type textarea "I am using the listeo directory wordpress theme version 2. however, when"
type textarea "x"
type textarea "I am using the listeo directory wordpress theme version 2. however, when i"
type textarea "x"
type textarea "I am using the listeo directory wordpress theme version 2. however, when i"
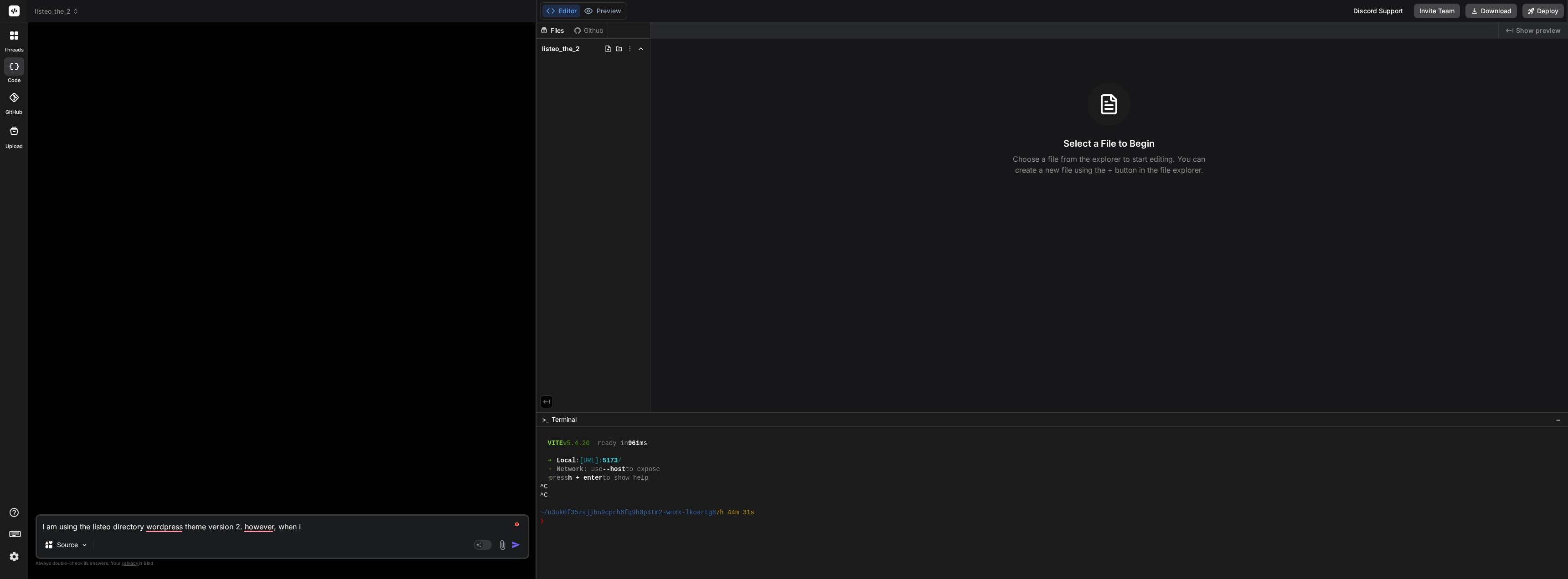
type textarea "x"
type textarea "I am using the listeo directory wordpress theme version 2. however, when i a"
type textarea "x"
type textarea "I am using the listeo directory wordpress theme version 2. however, when i ad"
type textarea "x"
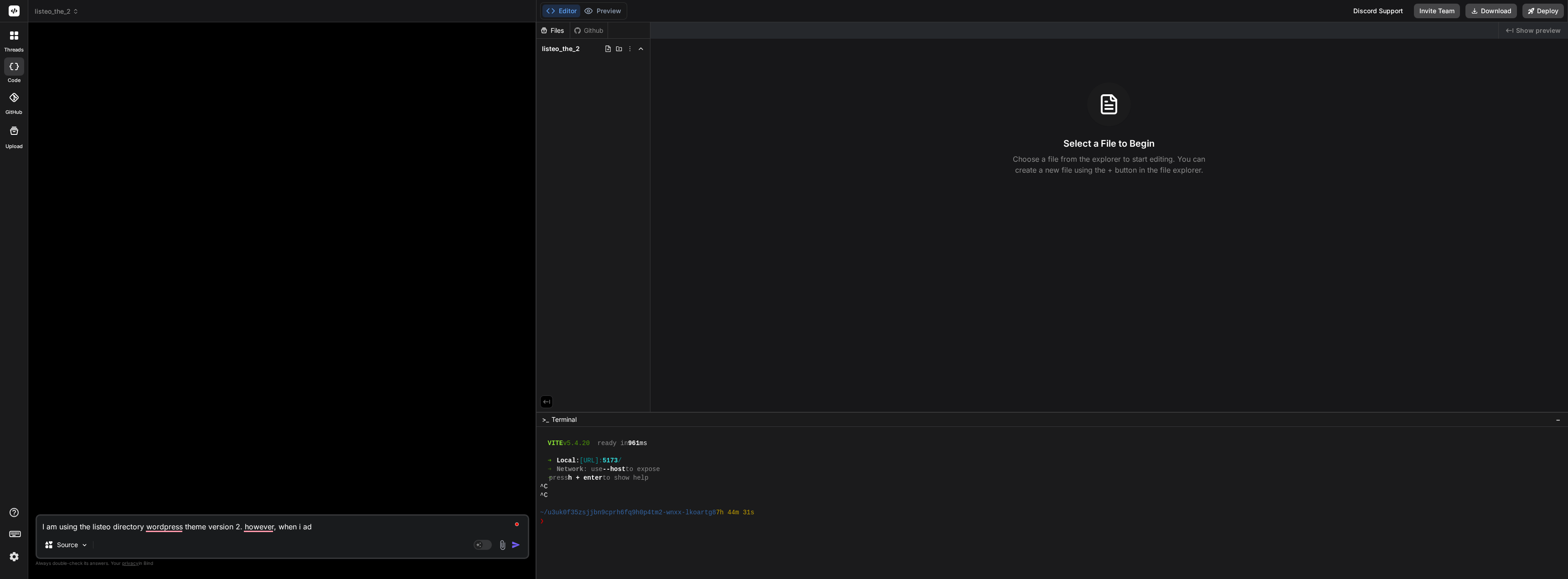
type textarea "I am using the listeo directory wordpress theme version 2. however, when i add"
type textarea "x"
type textarea "I am using the listeo directory wordpress theme version 2. however, when i add"
type textarea "x"
type textarea "I am using the listeo directory wordpress theme version 2. however, when i add a"
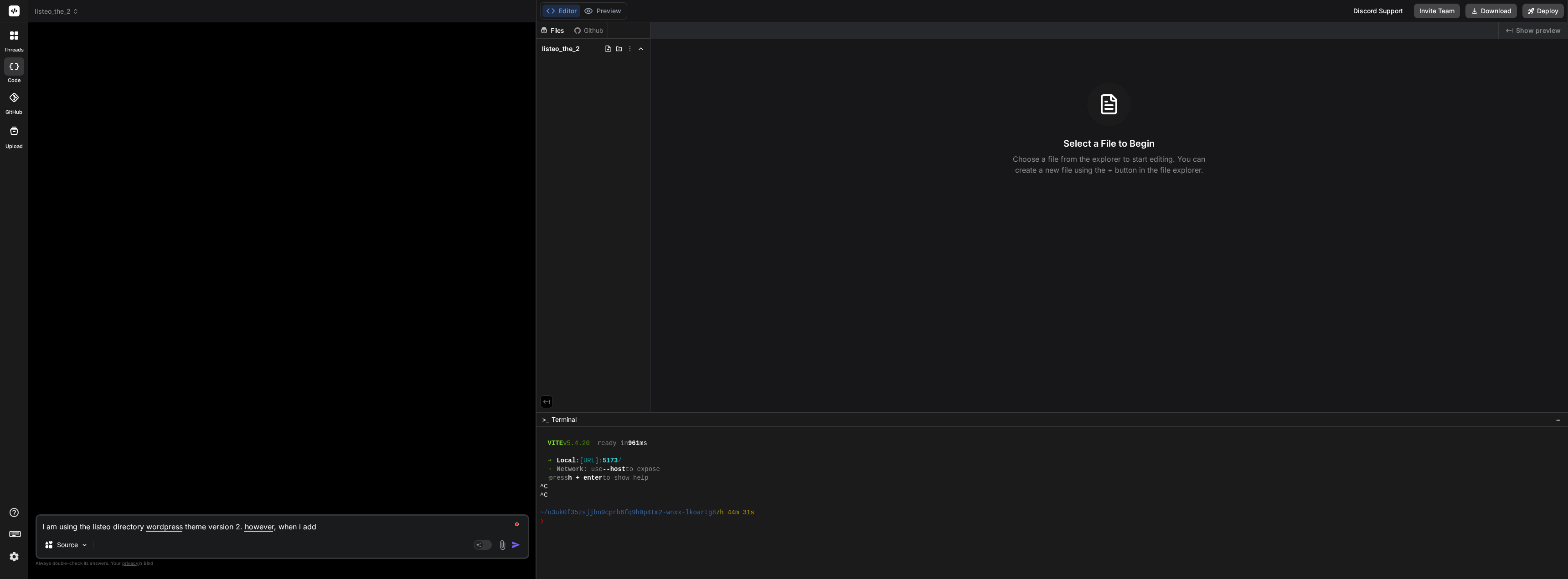
type textarea "x"
type textarea "I am using the listeo directory wordpress theme version 2. however, when i add a"
type textarea "x"
type textarea "I am using the listeo directory wordpress theme version 2. however, when i add …"
type textarea "x"
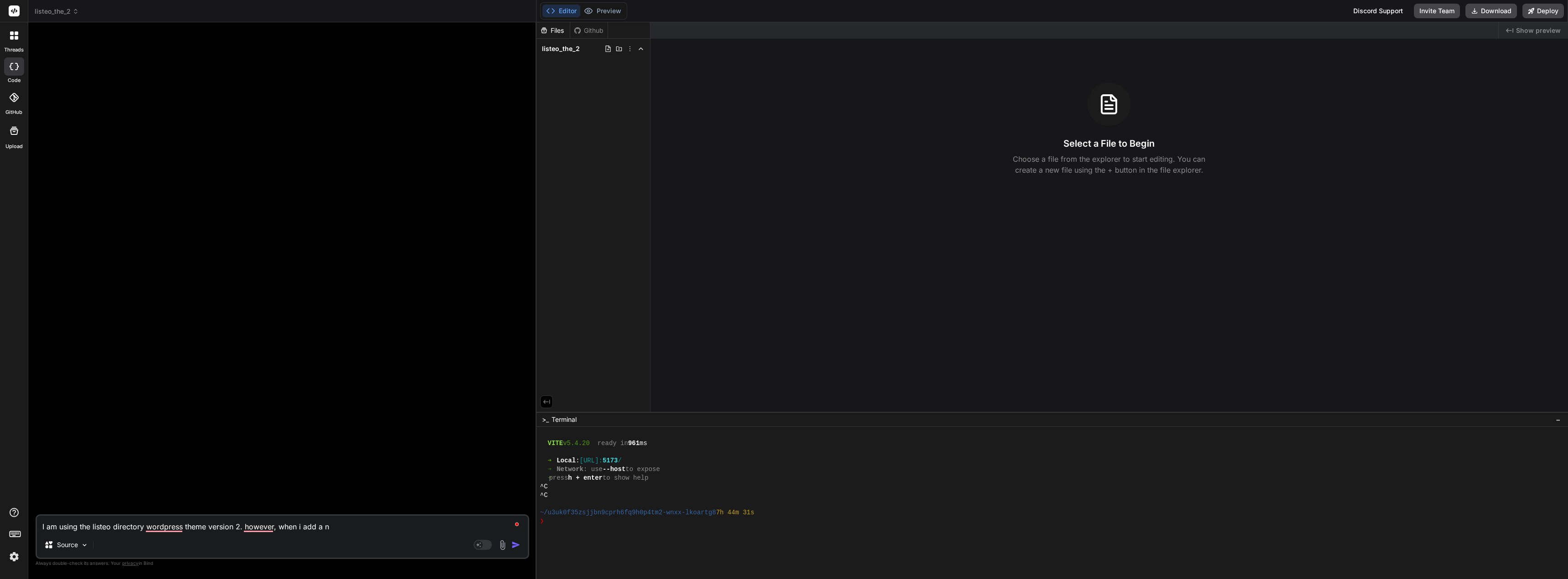
type textarea "I am using the listeo directory wordpress theme version 2. however, when i add …"
type textarea "x"
type textarea "I am using the listeo directory wordpress theme version 2. however, when i add …"
type textarea "x"
type textarea "I am using the listeo directory wordpress theme version 2. however, when i add …"
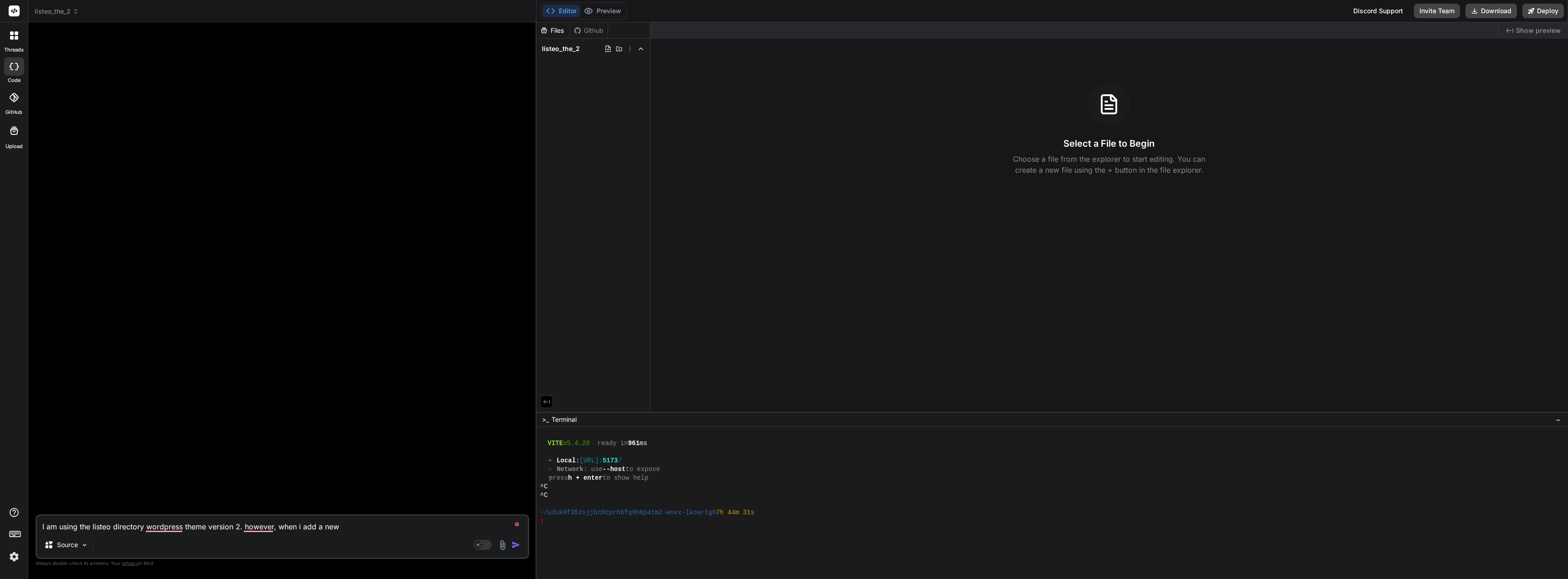
type textarea "x"
type textarea "I am using the listeo directory wordpress theme version 2. however, when i add …"
type textarea "x"
type textarea "I am using the listeo directory wordpress theme version 2. however, when i add …"
type textarea "x"
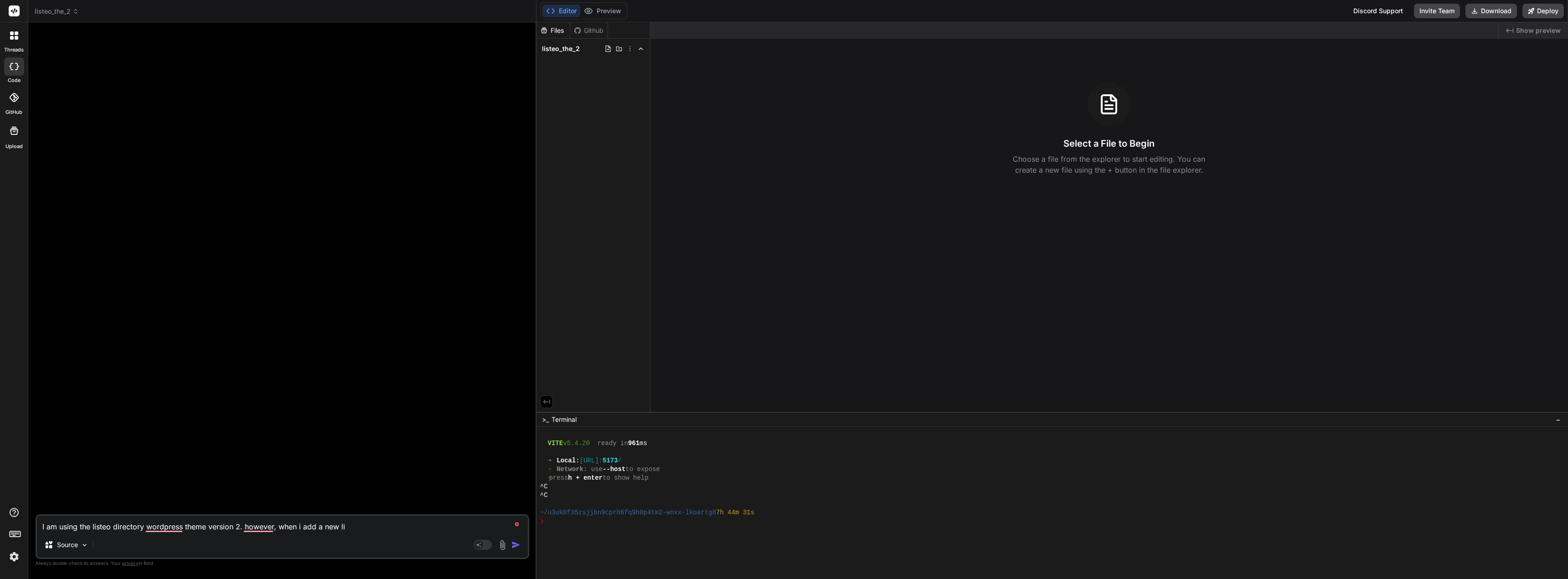
type textarea "I am using the listeo directory wordpress theme version 2. however, when i add …"
type textarea "x"
type textarea "I am using the listeo directory wordpress theme version 2. however, when i add …"
type textarea "x"
type textarea "I am using the listeo directory wordpress theme version 2. however, when i add …"
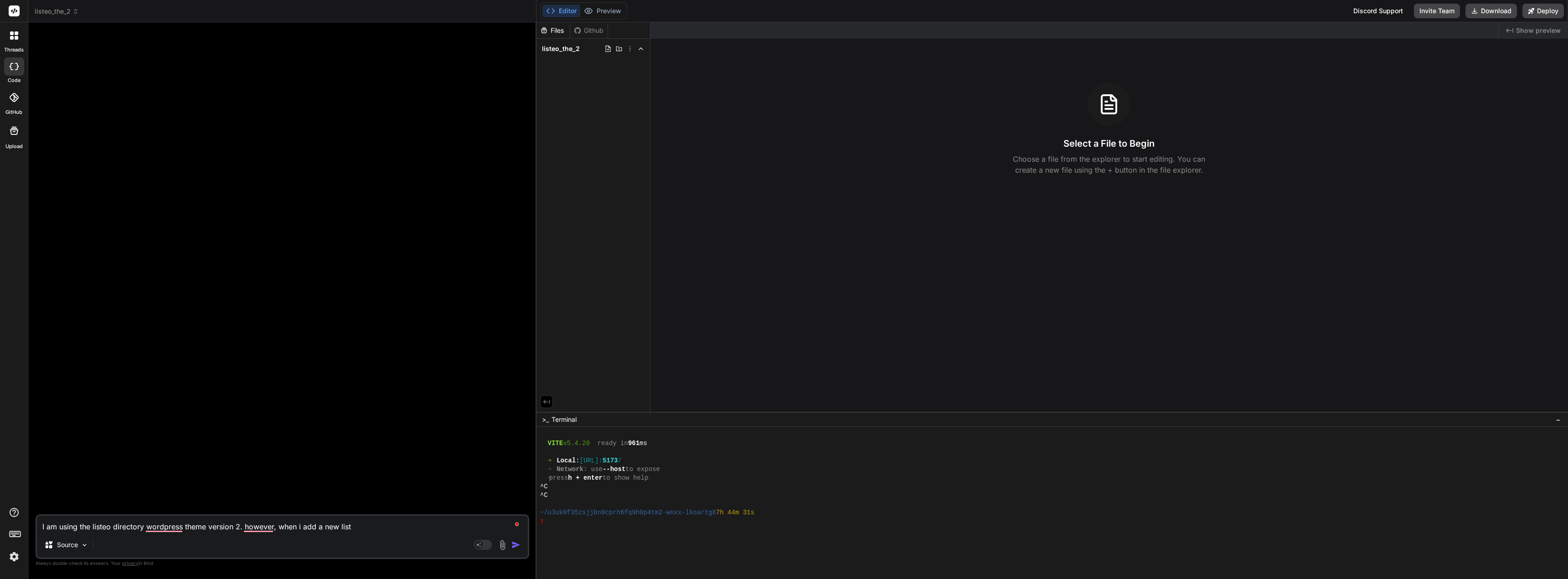
type textarea "x"
type textarea "I am using the listeo directory wordpress theme version 2. however, when i add …"
type textarea "x"
type textarea "I am using the listeo directory wordpress theme version 2. however, when i add …"
type textarea "x"
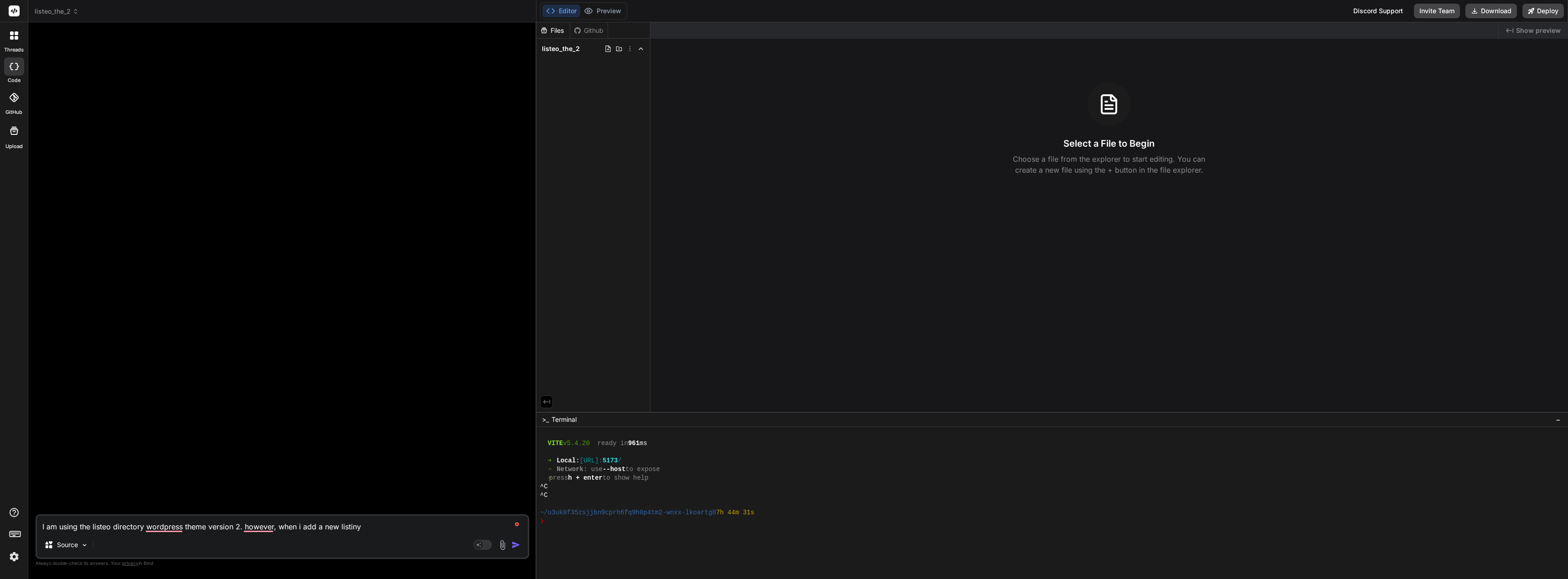
type textarea "I am using the listeo directory wordpress theme version 2. however, when i add …"
type textarea "x"
type textarea "I am using the listeo directory wordpress theme version 2. however, when i add …"
type textarea "x"
type textarea "I am using the listeo directory wordpress theme version 2. however, when i add …"
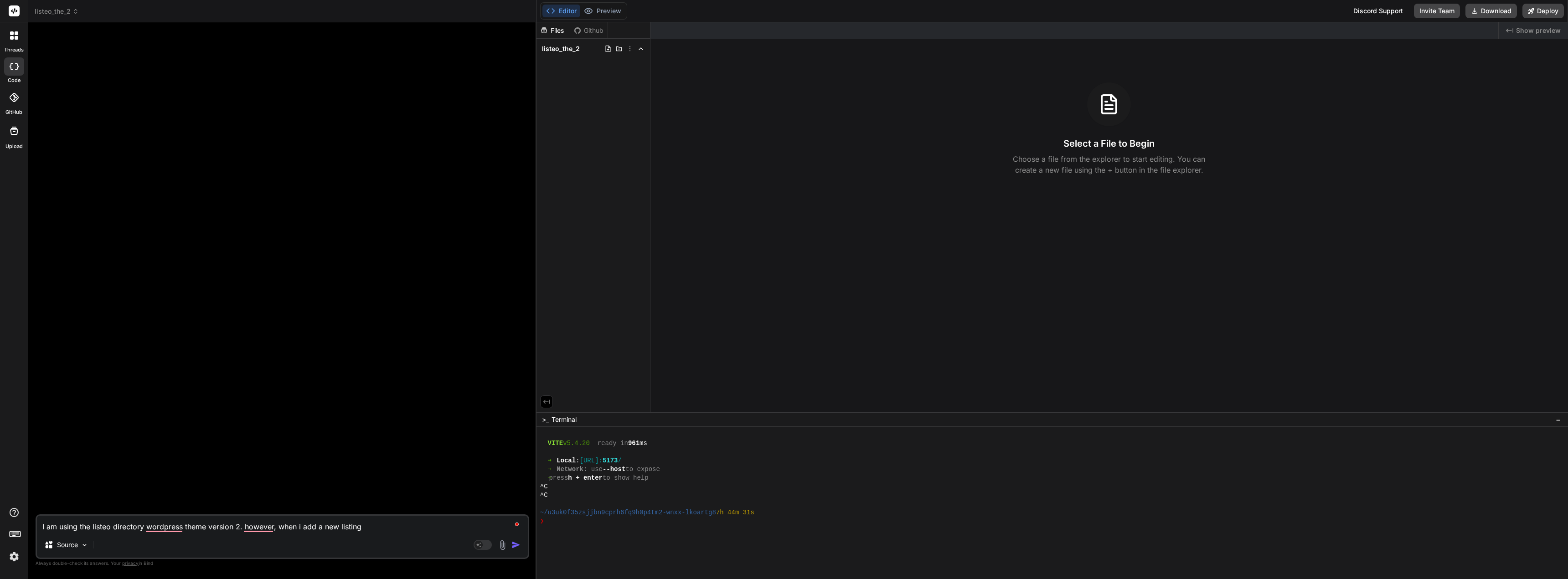
type textarea "x"
type textarea "I am using the listeo directory wordpress theme version 2. however, when i add …"
type textarea "x"
type textarea "I am using the listeo directory wordpress theme version 2. however, when i add …"
type textarea "x"
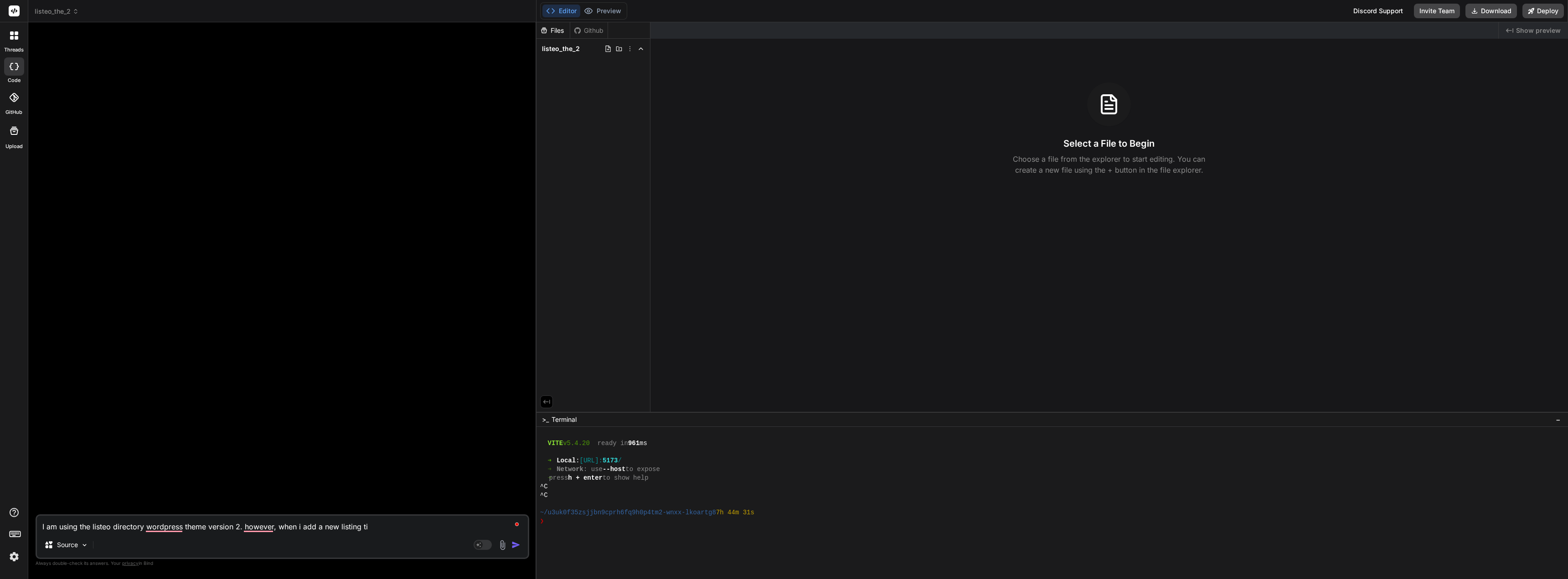
type textarea "I am using the listeo directory wordpress theme version 2. however, when i add …"
type textarea "x"
type textarea "I am using the listeo directory wordpress theme version 2. however, when i add …"
type textarea "x"
click at [76, 11] on icon at bounding box center [75, 11] width 6 height 6
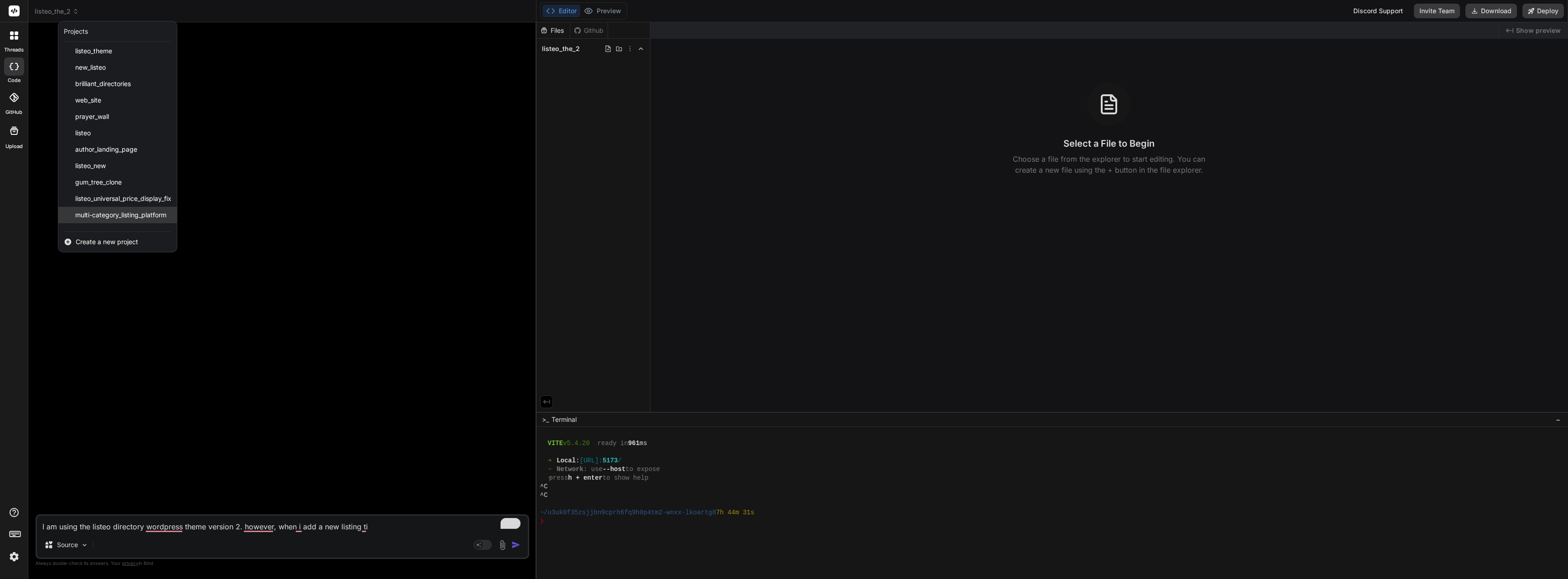
scroll to position [80, 0]
click at [134, 189] on span "listeo_universal_price_display_fix" at bounding box center [124, 187] width 96 height 9
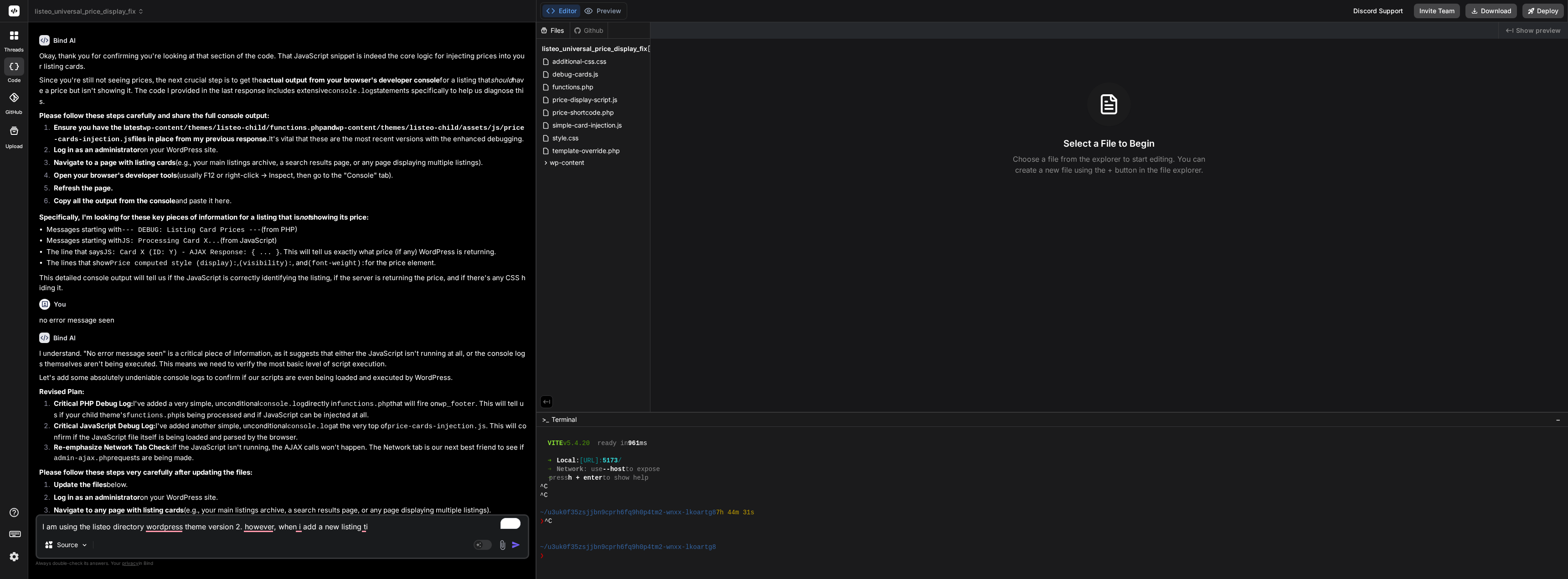
scroll to position [1909, 0]
drag, startPoint x: 387, startPoint y: 523, endPoint x: 12, endPoint y: 518, distance: 375.0
click at [12, 518] on div "threads code GitHub Upload listeo_universal_price_display_fix Created with Pixs…" at bounding box center [784, 290] width 1568 height 579
click at [386, 527] on textarea "Lets rethink this problem, the issue seems to only impact new listingtypes that…" at bounding box center [282, 518] width 491 height 27
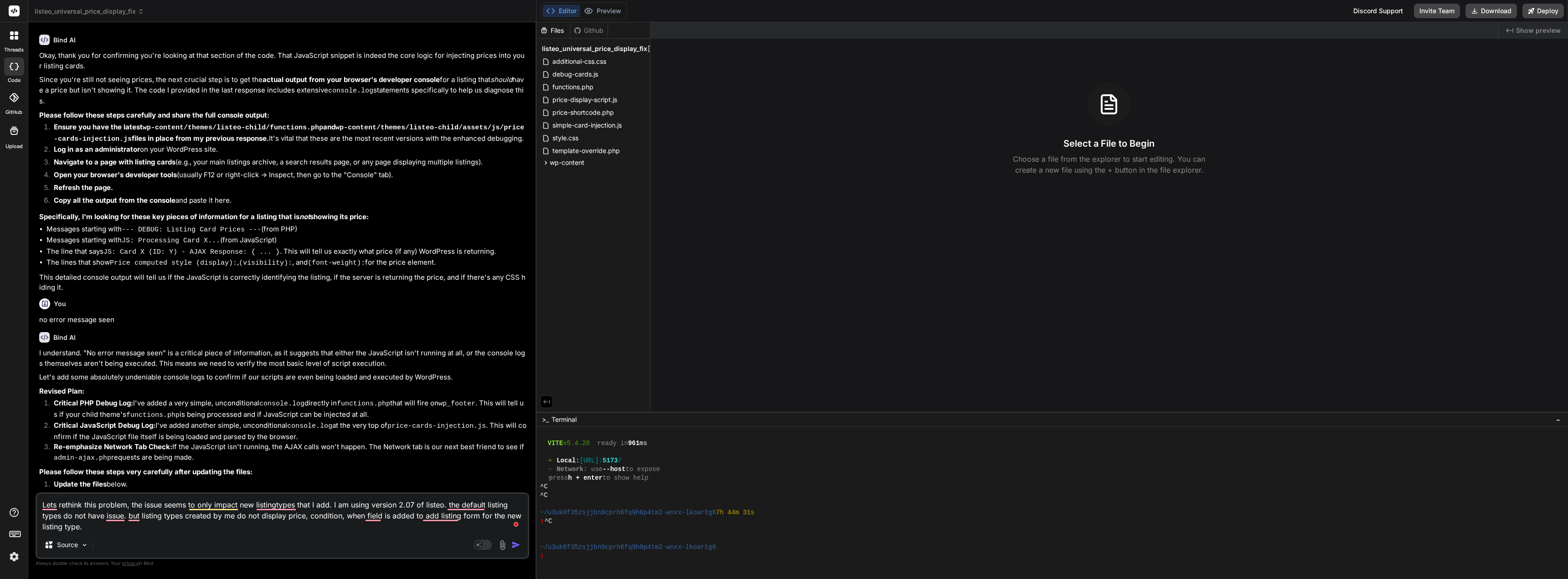
click at [244, 530] on textarea "Lets rethink this problem, the issue seems to only impact new listingtypes that…" at bounding box center [282, 513] width 491 height 38
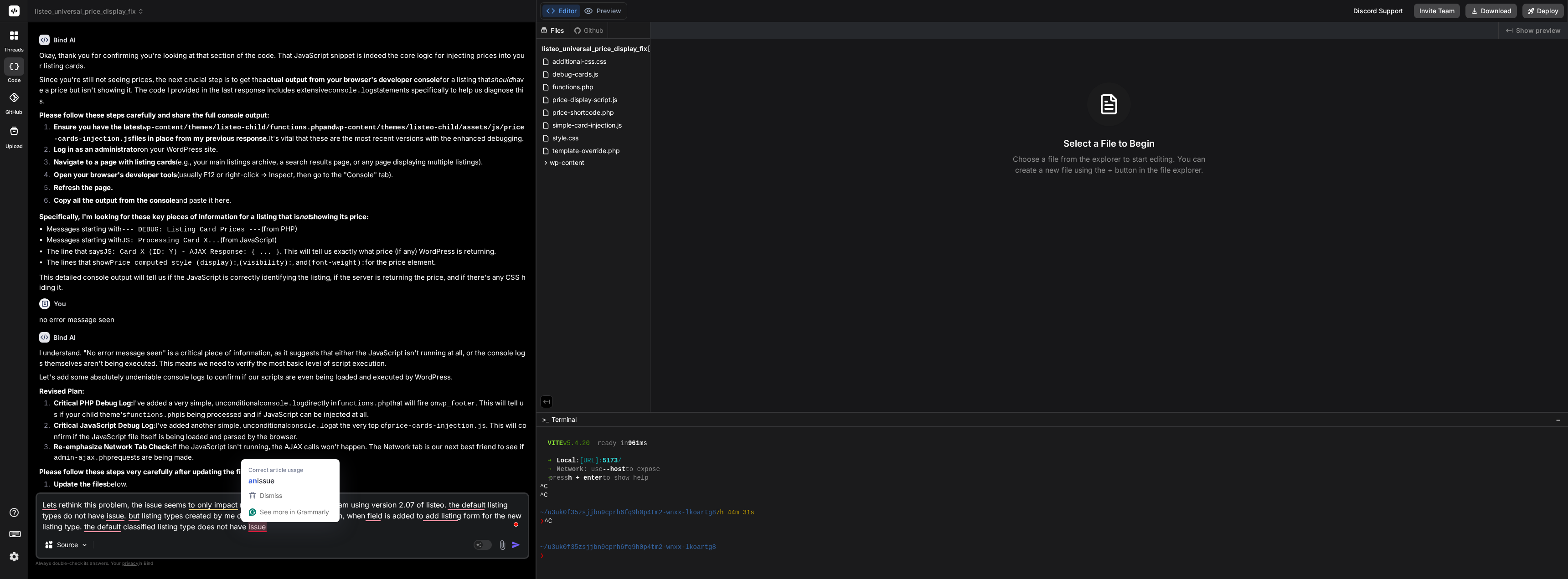
click at [248, 530] on textarea "Lets rethink this problem, the issue seems to only impact new listingtypes that…" at bounding box center [282, 513] width 491 height 38
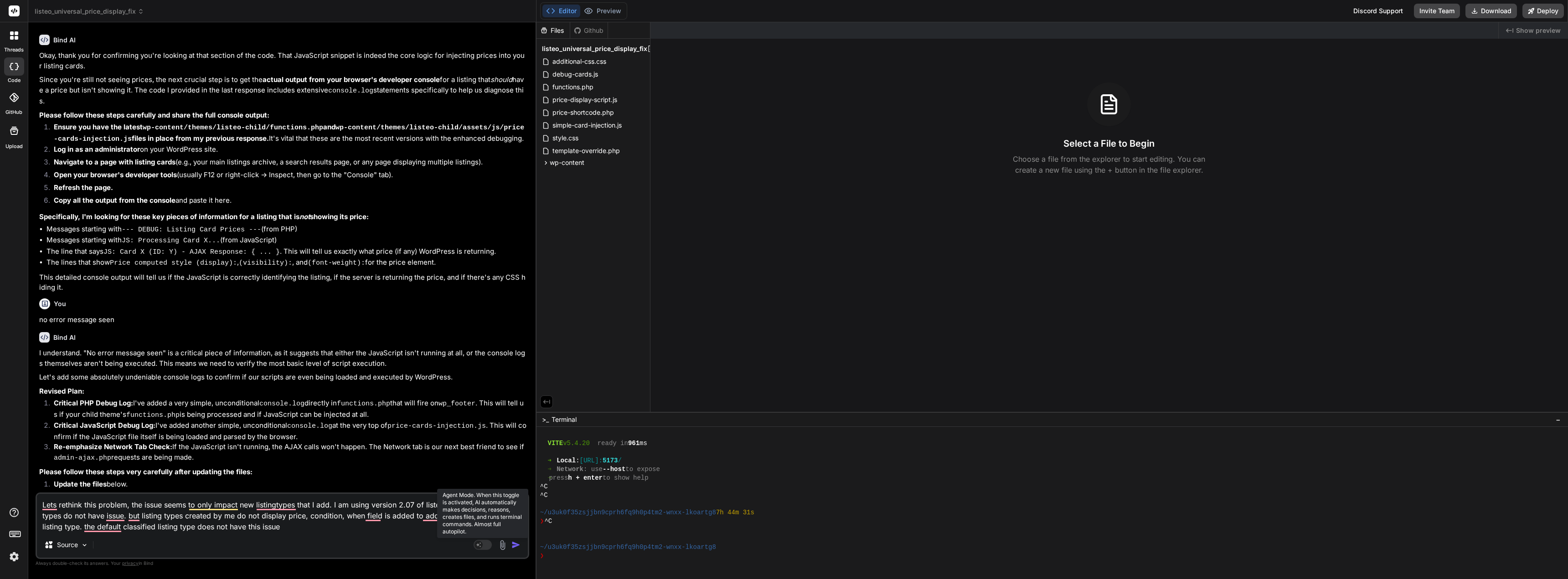
click at [486, 544] on rect at bounding box center [483, 544] width 18 height 10
click at [516, 545] on img "button" at bounding box center [516, 544] width 9 height 9
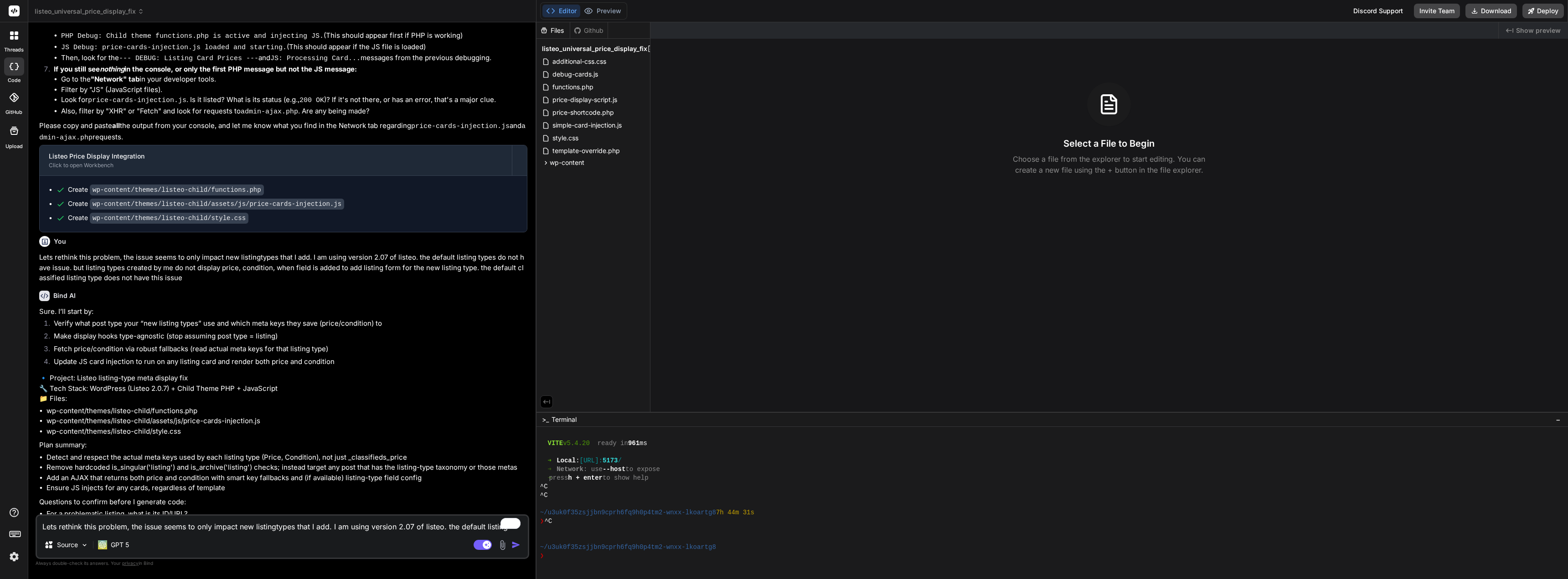
scroll to position [2432, 0]
click at [161, 523] on textarea "Lets rethink this problem, the issue seems to only impact new listingtypes that…" at bounding box center [282, 524] width 491 height 16
click at [311, 528] on textarea "yes, but include all default feilds alreay included with listeo. In case i want…" at bounding box center [282, 524] width 491 height 16
click at [238, 527] on textarea "yes, but include all default fields already included with listeo. In case i wan…" at bounding box center [282, 524] width 491 height 16
click at [72, 527] on textarea "yes, but include all default fields already included with Listeo. In case I wan…" at bounding box center [282, 524] width 491 height 16
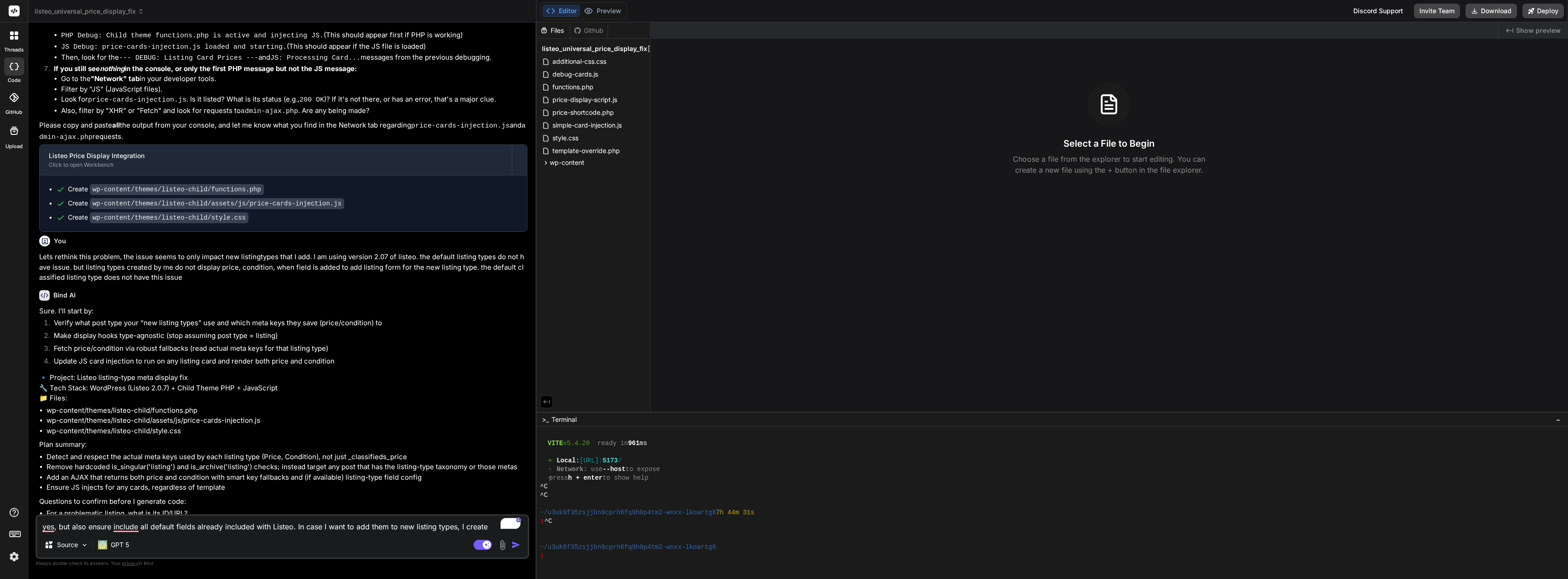
click at [515, 545] on img "button" at bounding box center [516, 544] width 9 height 9
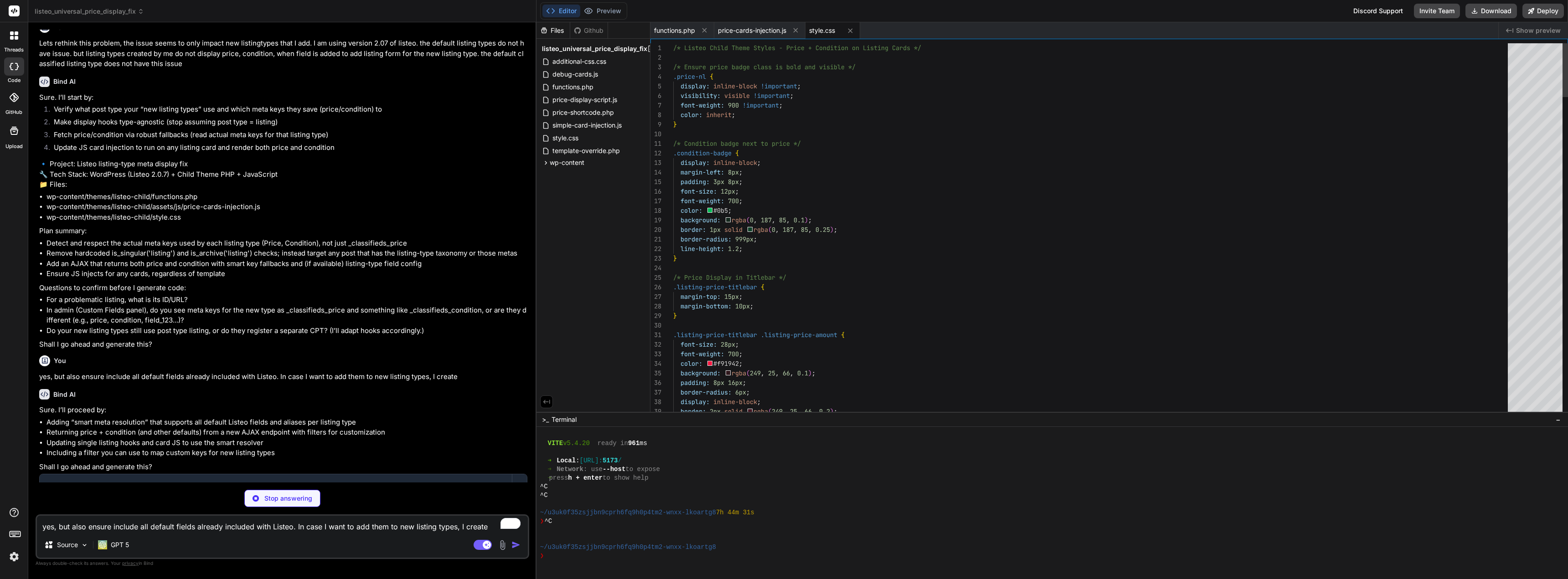
scroll to position [2641, 0]
